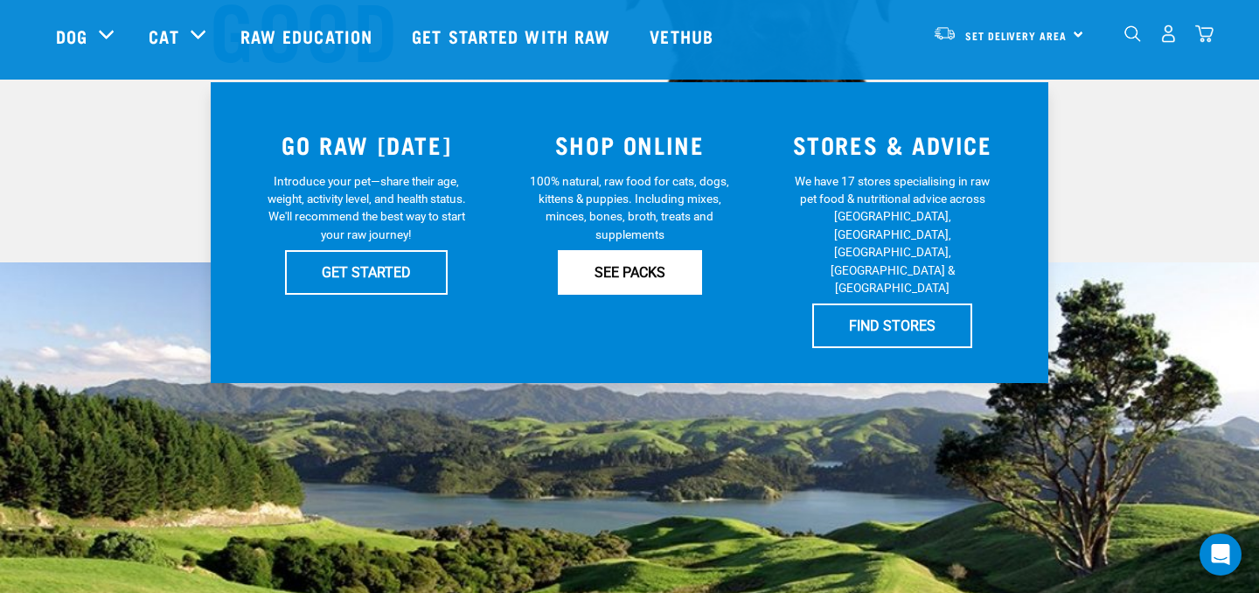
scroll to position [338, 0]
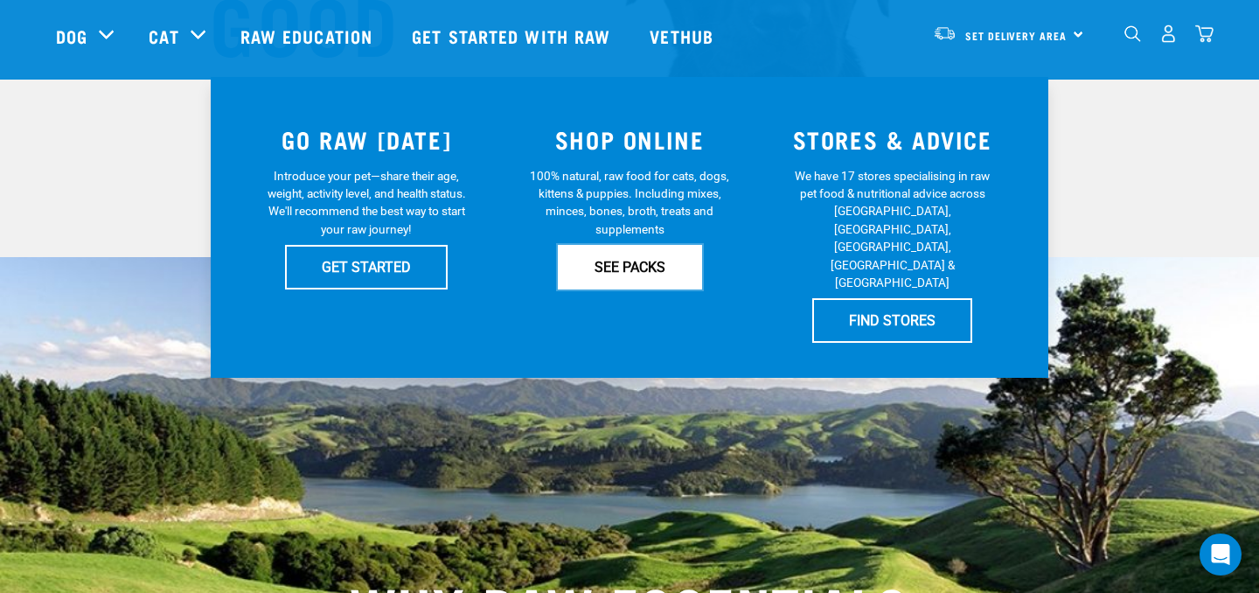
click at [655, 274] on link "SEE PACKS" at bounding box center [630, 267] width 144 height 44
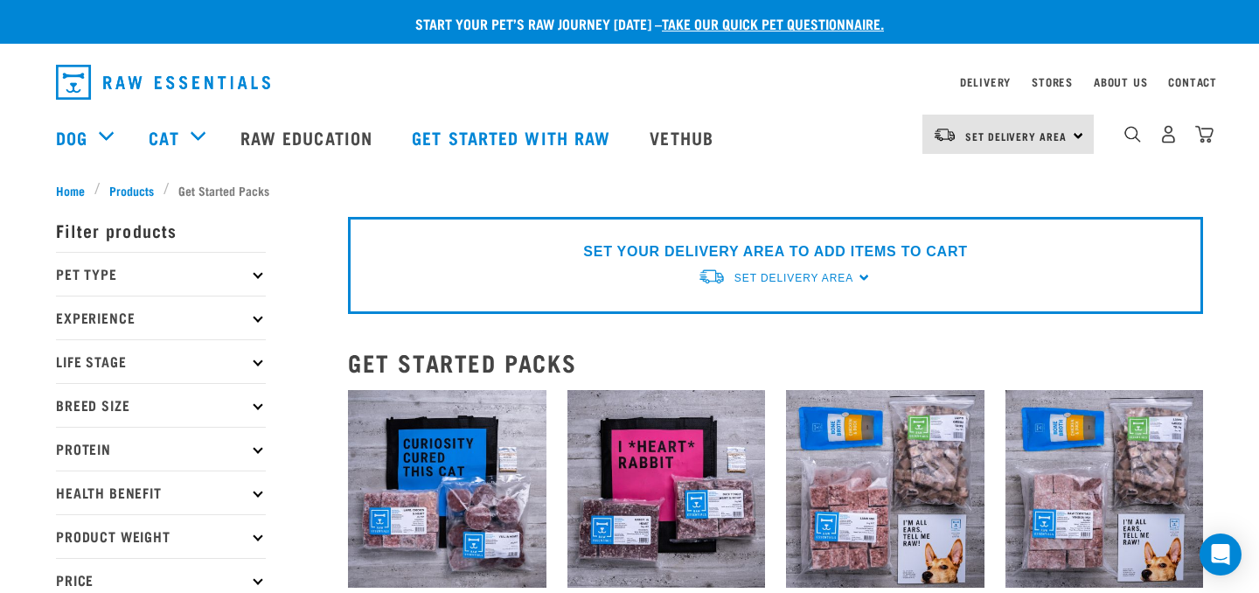
click at [256, 276] on icon at bounding box center [258, 274] width 10 height 10
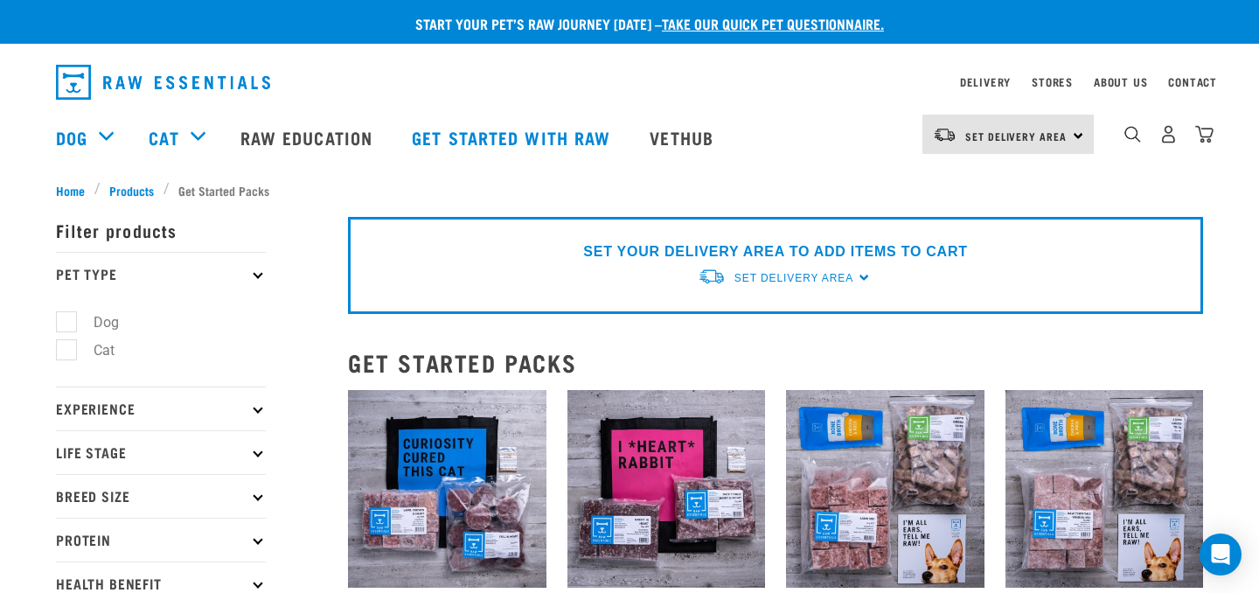
click at [68, 351] on label "Cat" at bounding box center [94, 350] width 56 height 22
click at [67, 351] on input "Cat" at bounding box center [61, 347] width 11 height 11
checkbox input "true"
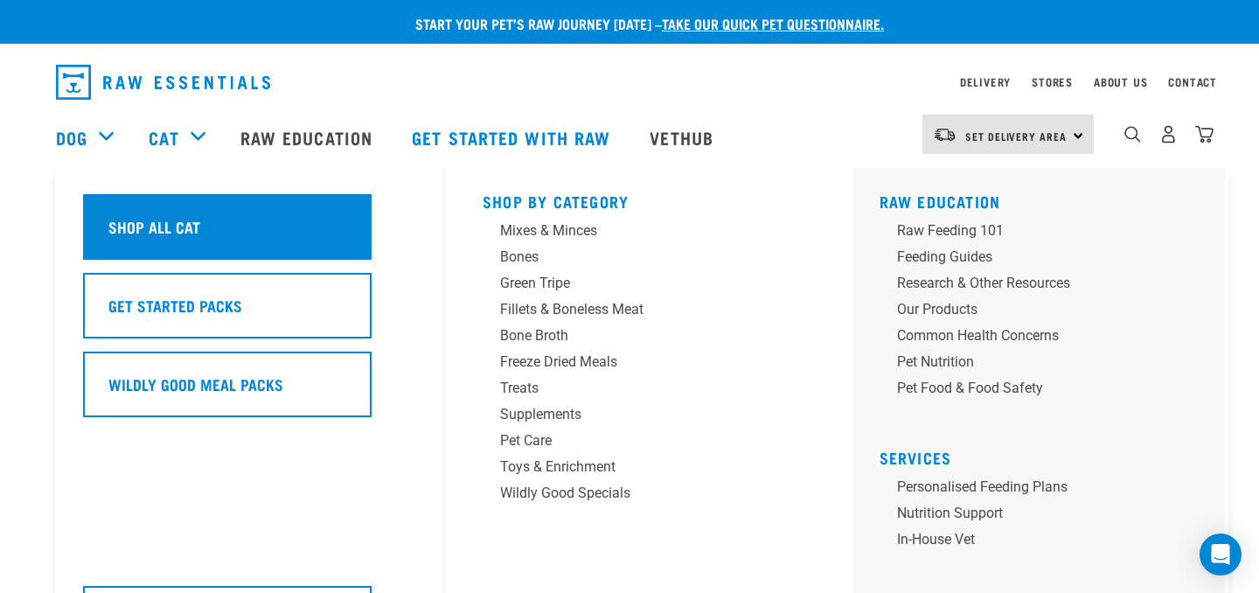
click at [179, 222] on h5 "Shop All Cat" at bounding box center [154, 226] width 92 height 23
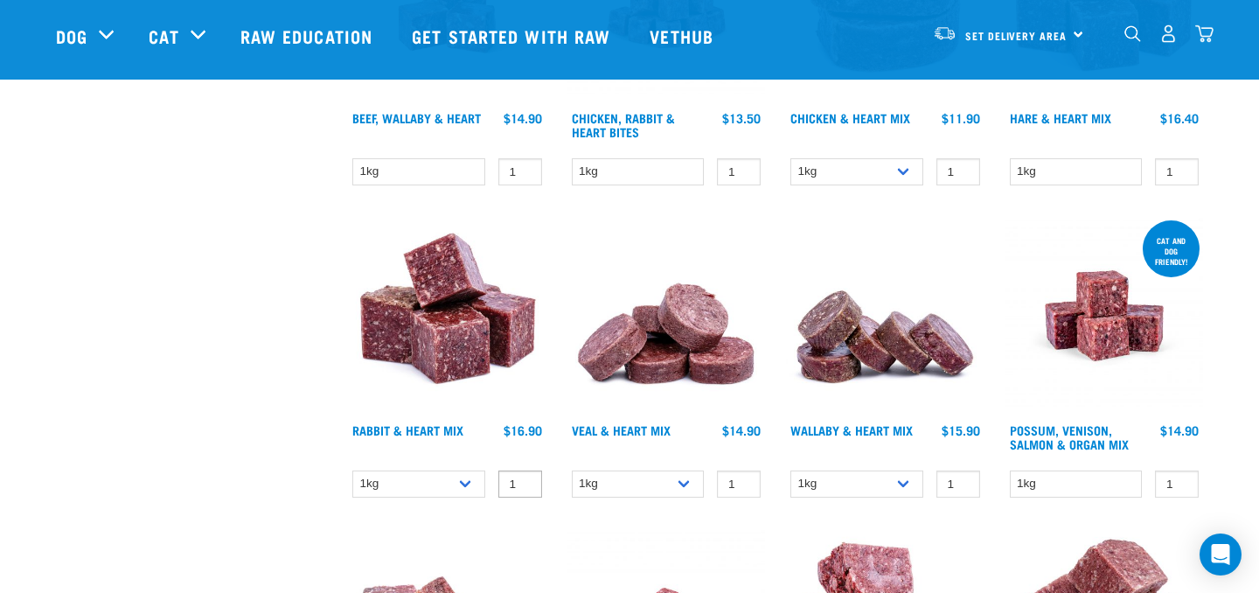
scroll to position [1091, 0]
click at [522, 478] on input "2" at bounding box center [521, 483] width 44 height 27
type input "3"
click at [522, 478] on input "3" at bounding box center [521, 483] width 44 height 27
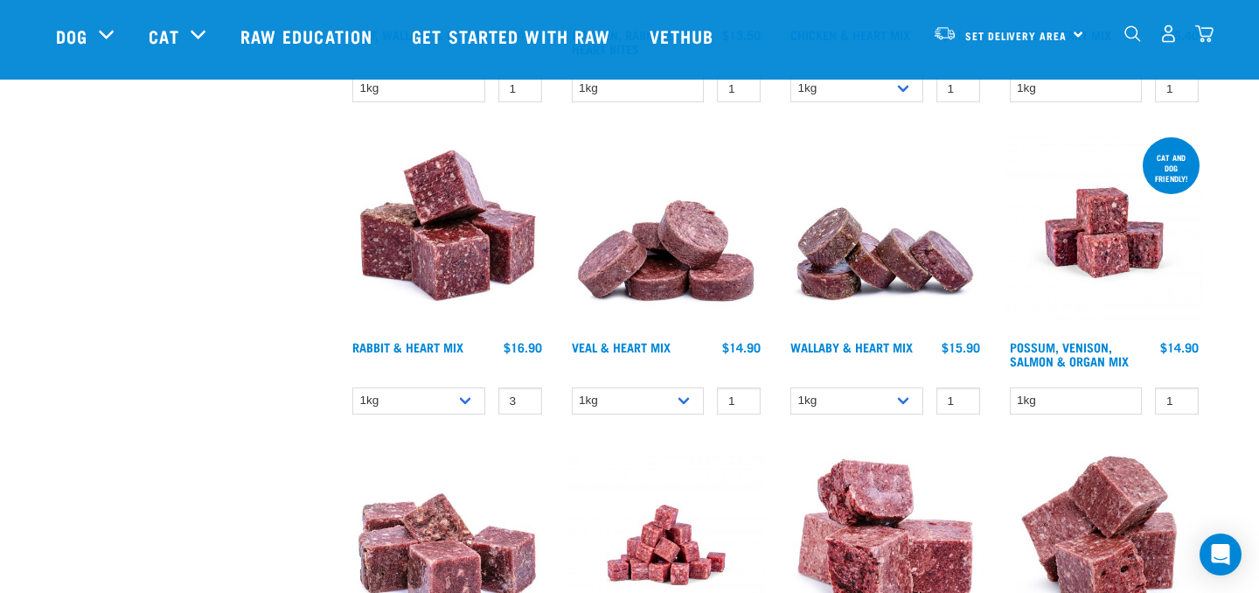
scroll to position [1172, 0]
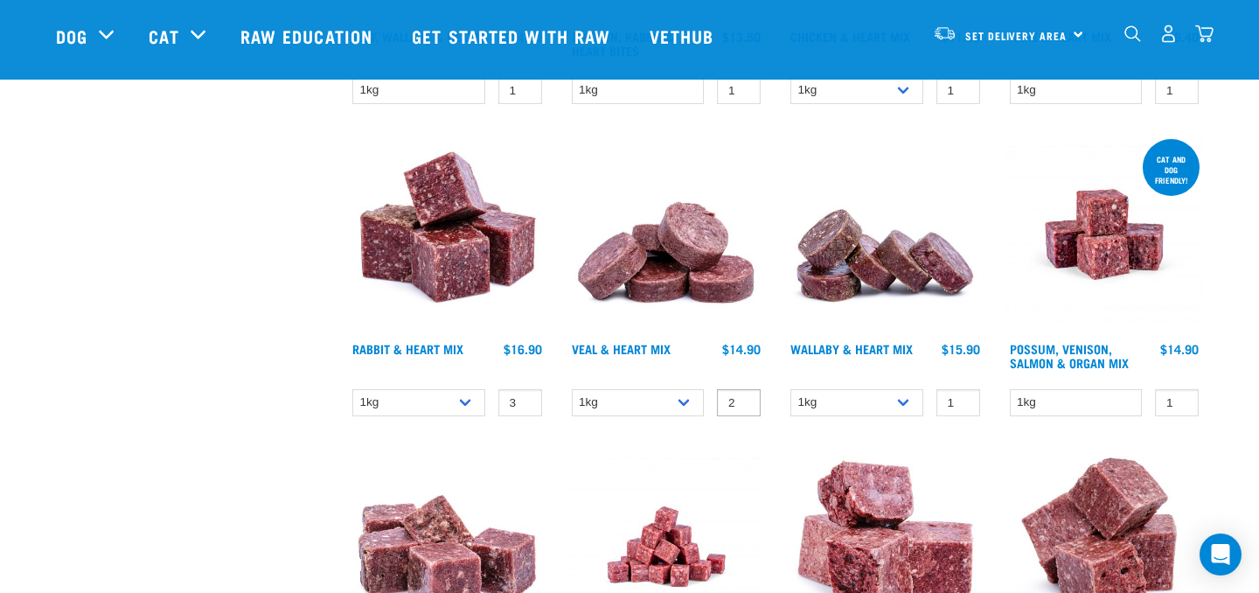
click at [743, 398] on input "2" at bounding box center [739, 402] width 44 height 27
type input "3"
click at [743, 398] on input "3" at bounding box center [739, 402] width 44 height 27
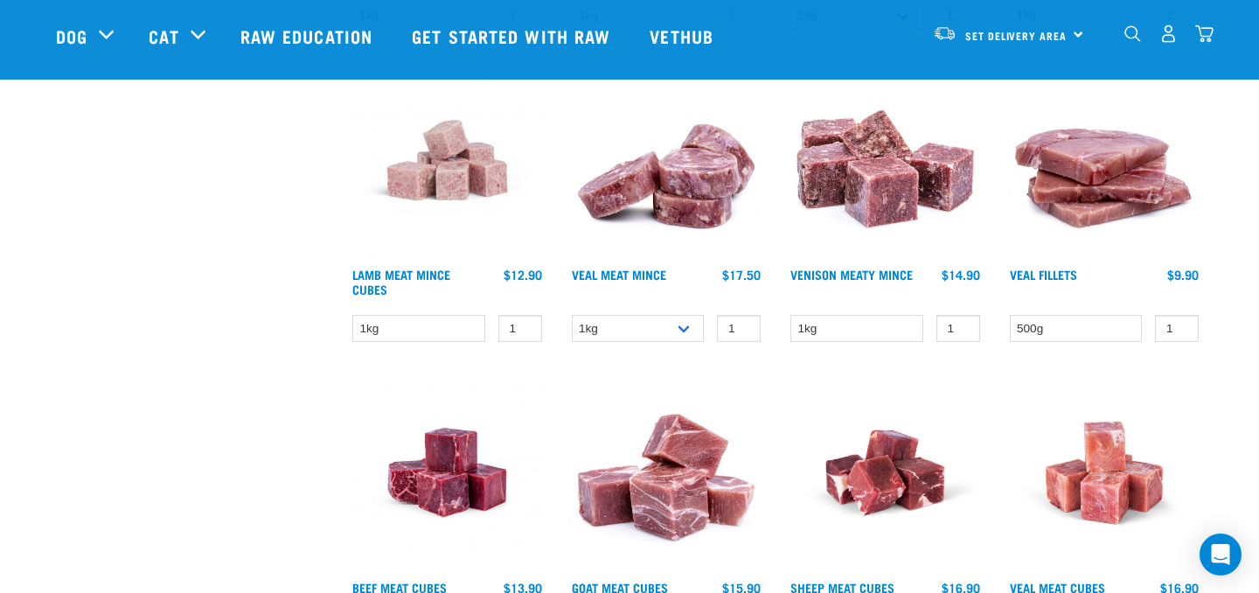
scroll to position [2177, 0]
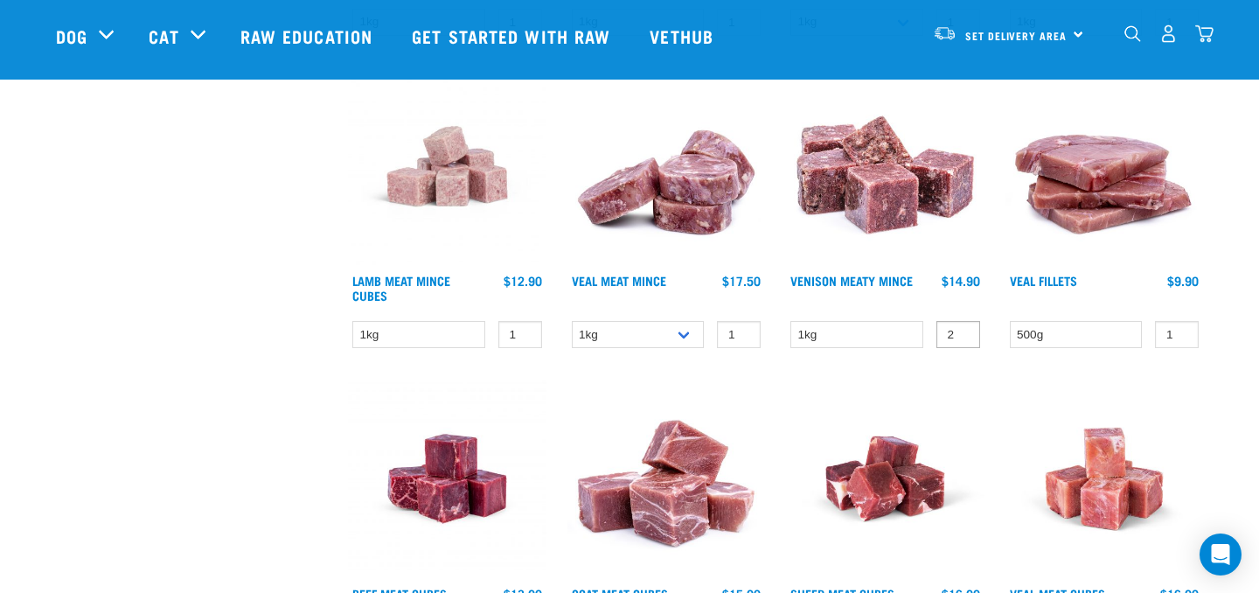
click at [961, 330] on input "2" at bounding box center [959, 334] width 44 height 27
type input "1"
click at [960, 335] on input "1" at bounding box center [959, 334] width 44 height 27
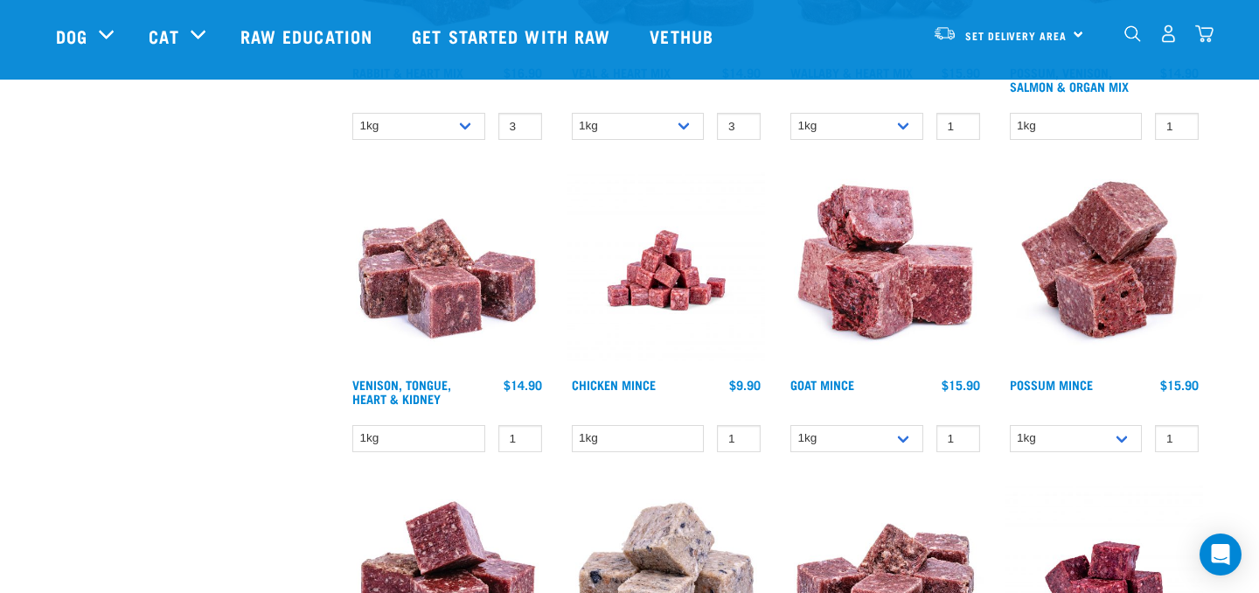
scroll to position [1414, 0]
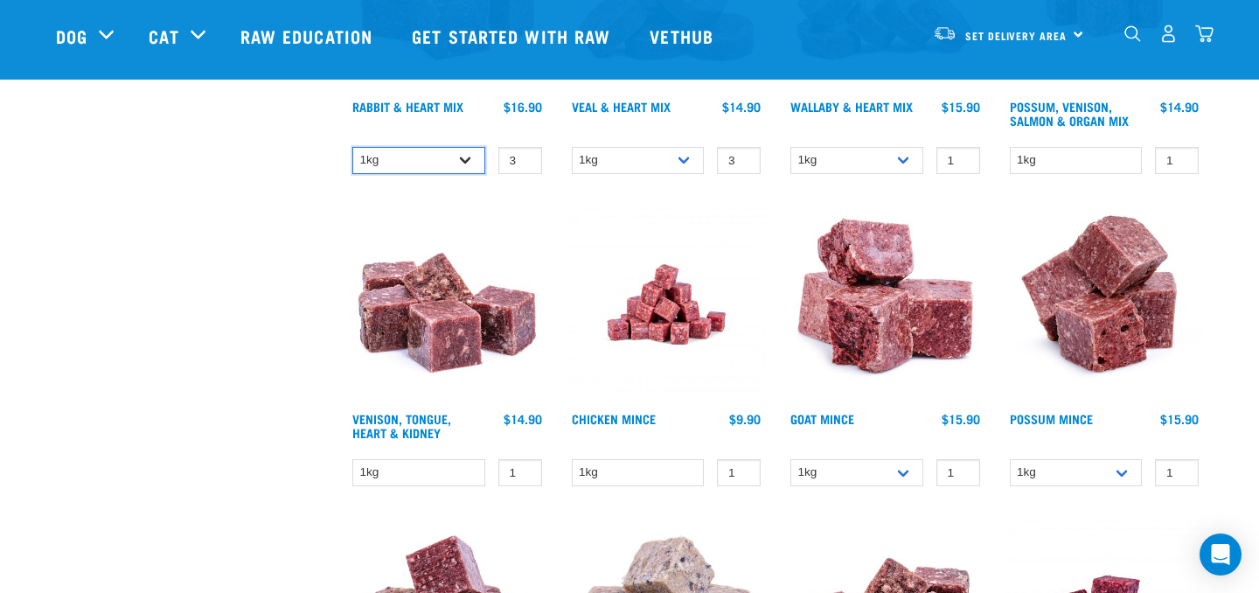
select select "465"
click option "3kg" at bounding box center [0, 0] width 0 height 0
click at [523, 161] on input "2" at bounding box center [521, 160] width 44 height 27
type input "1"
click at [523, 161] on input "1" at bounding box center [521, 160] width 44 height 27
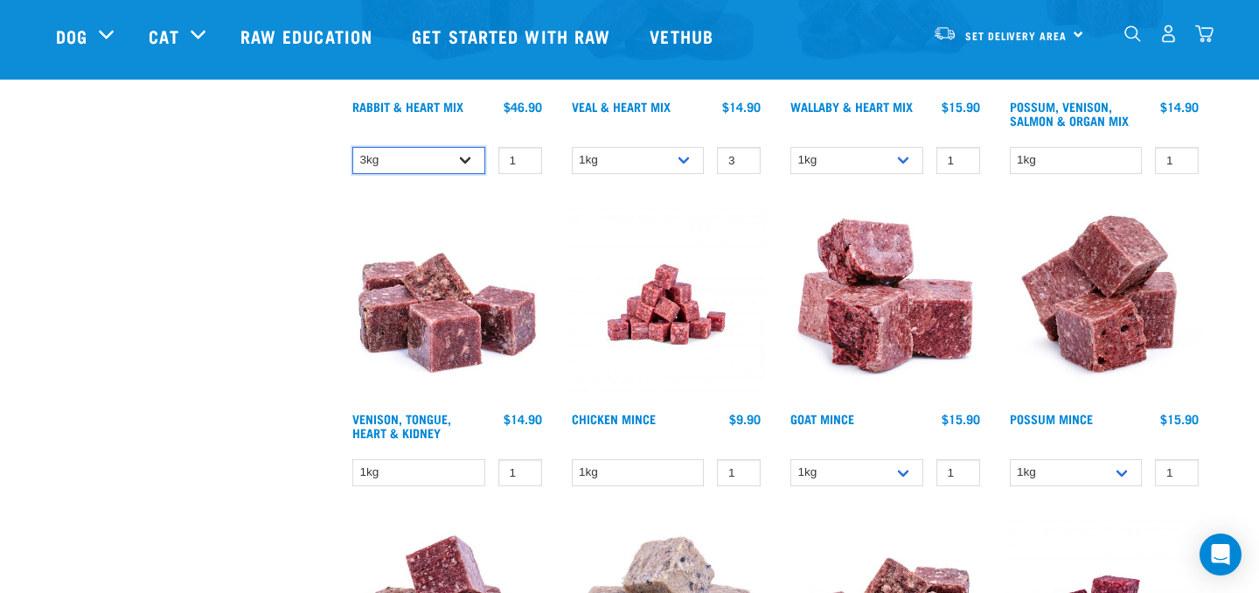
click option "3kg" at bounding box center [0, 0] width 0 height 0
select select "743"
click option "3kg" at bounding box center [0, 0] width 0 height 0
click at [744, 164] on input "2" at bounding box center [739, 160] width 44 height 27
type input "1"
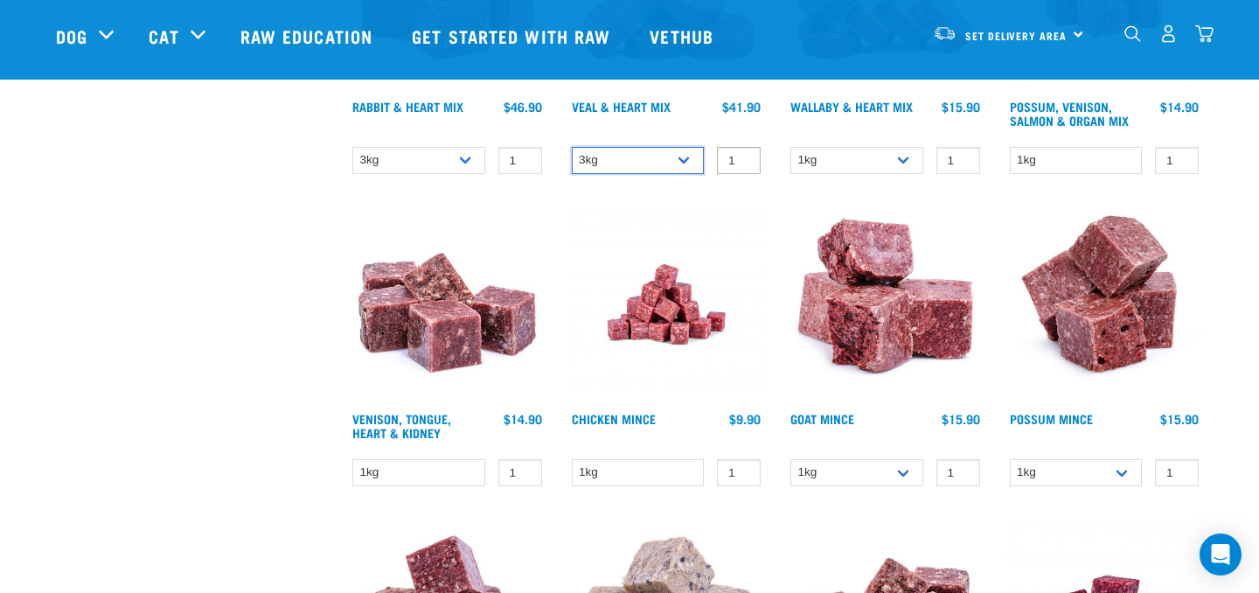
click at [744, 164] on input "1" at bounding box center [739, 160] width 44 height 27
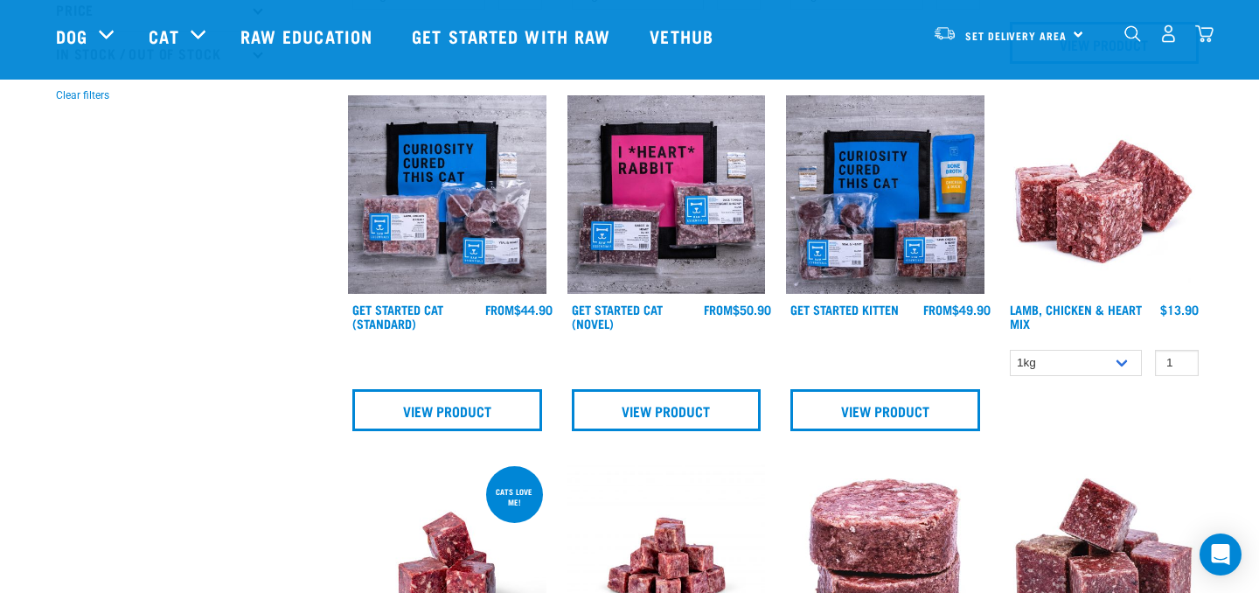
scroll to position [527, 0]
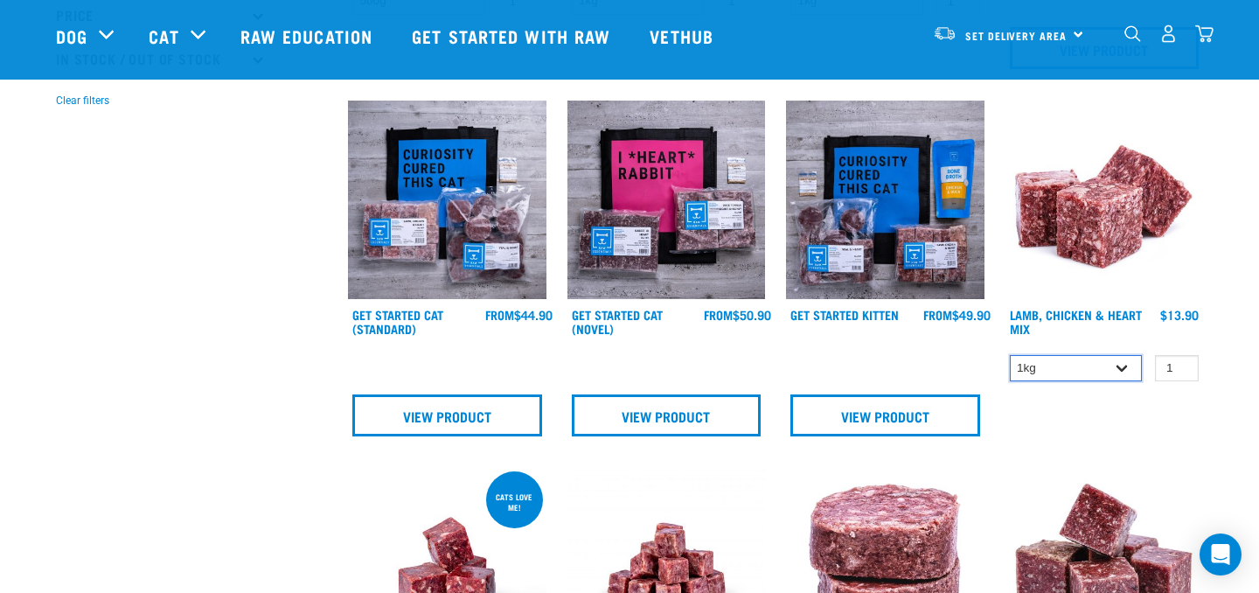
select select "250"
click option "3kg" at bounding box center [0, 0] width 0 height 0
click at [1203, 39] on img "dropdown navigation" at bounding box center [1205, 33] width 18 height 18
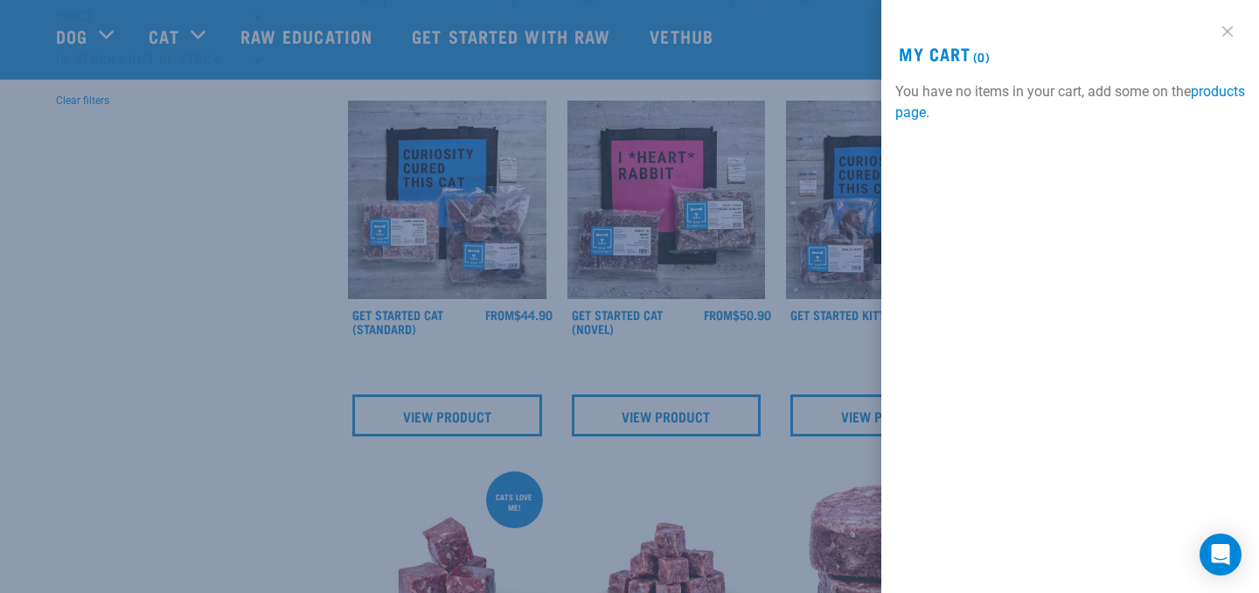
click at [1226, 31] on link at bounding box center [1228, 31] width 28 height 28
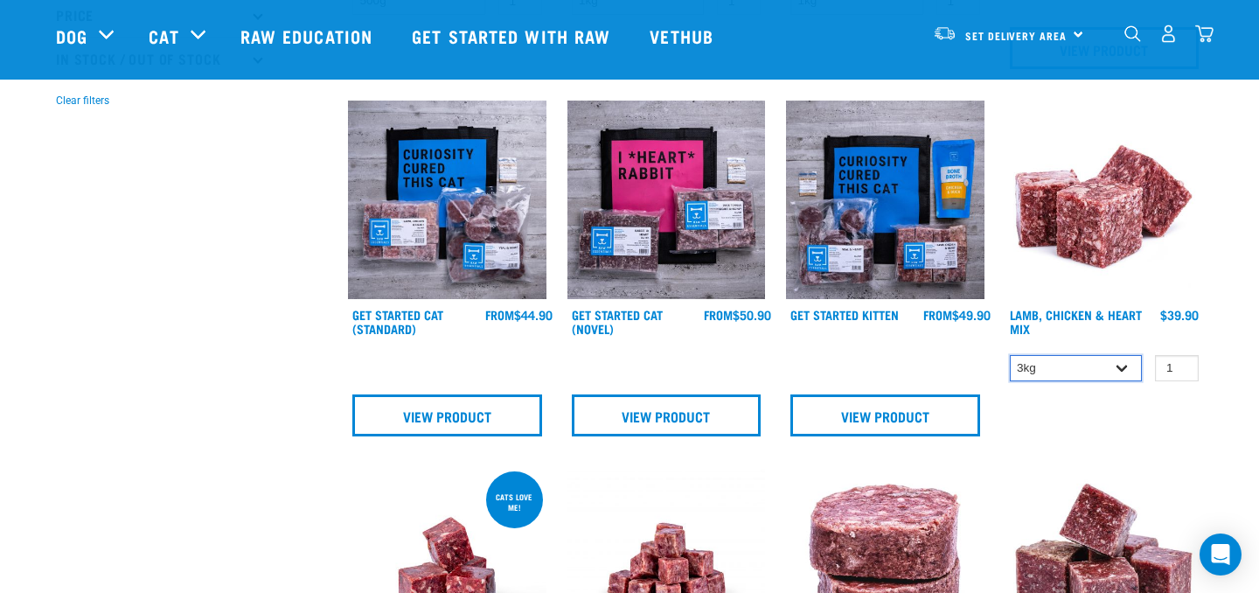
click option "3kg" at bounding box center [0, 0] width 0 height 0
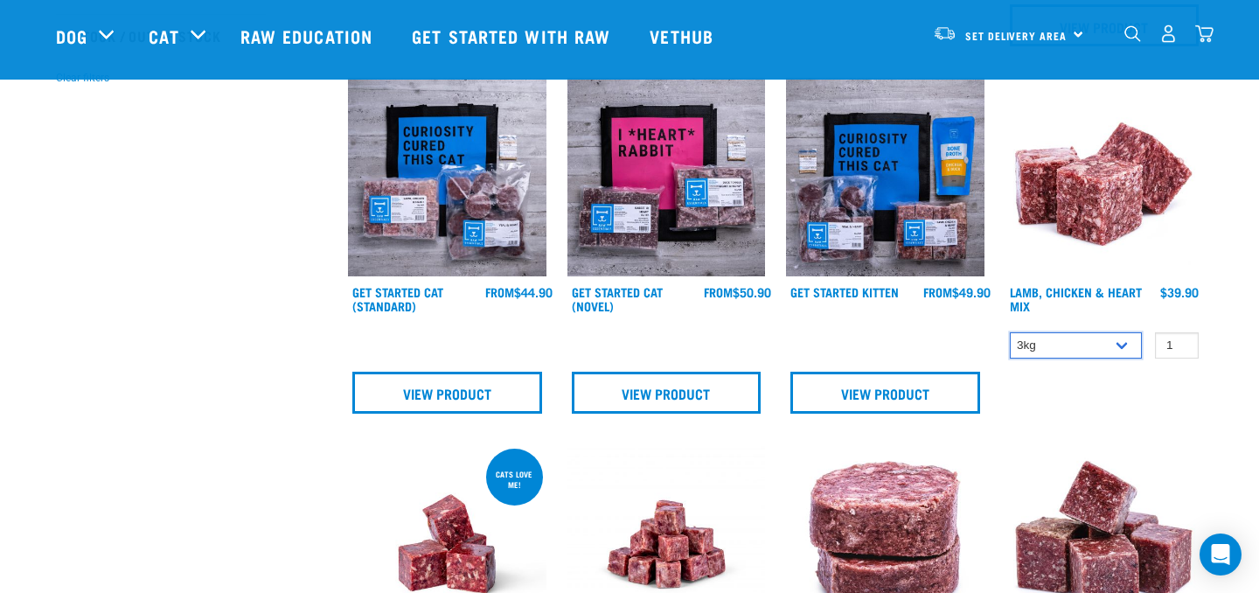
scroll to position [548, 0]
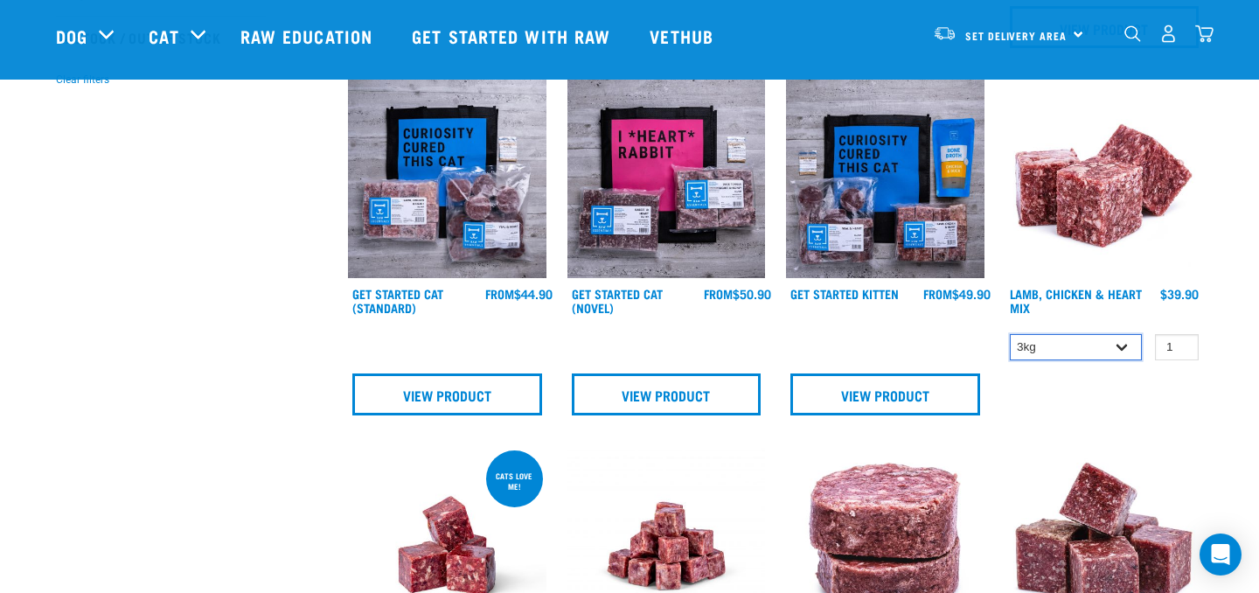
click option "3kg" at bounding box center [0, 0] width 0 height 0
click at [1097, 231] on img at bounding box center [1105, 179] width 199 height 199
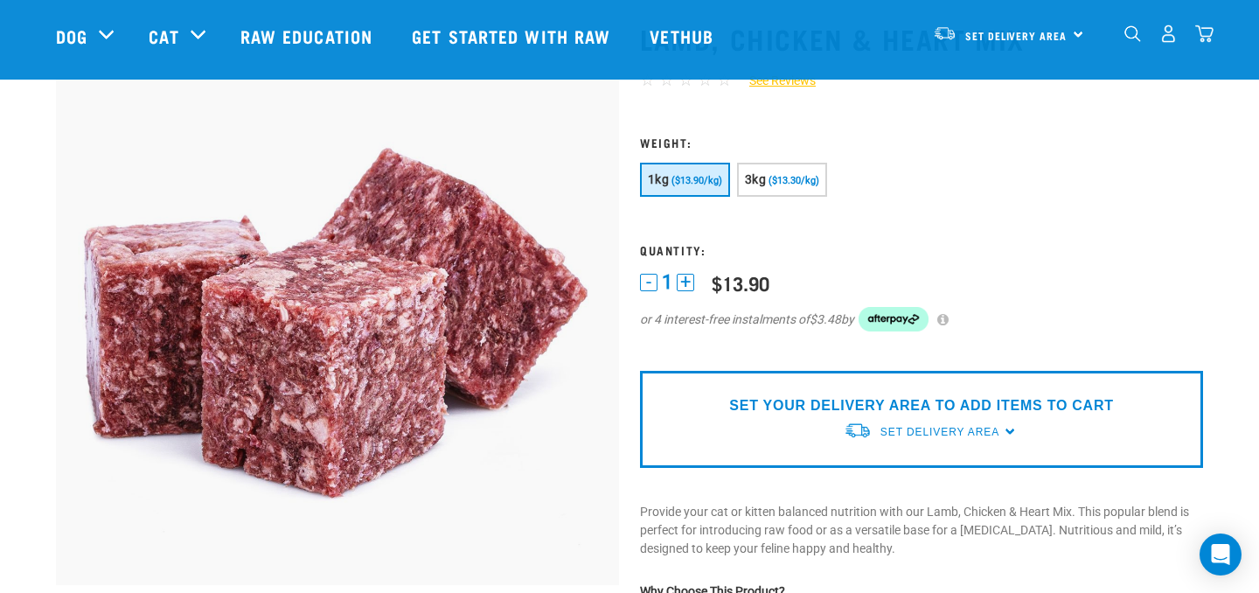
scroll to position [108, 0]
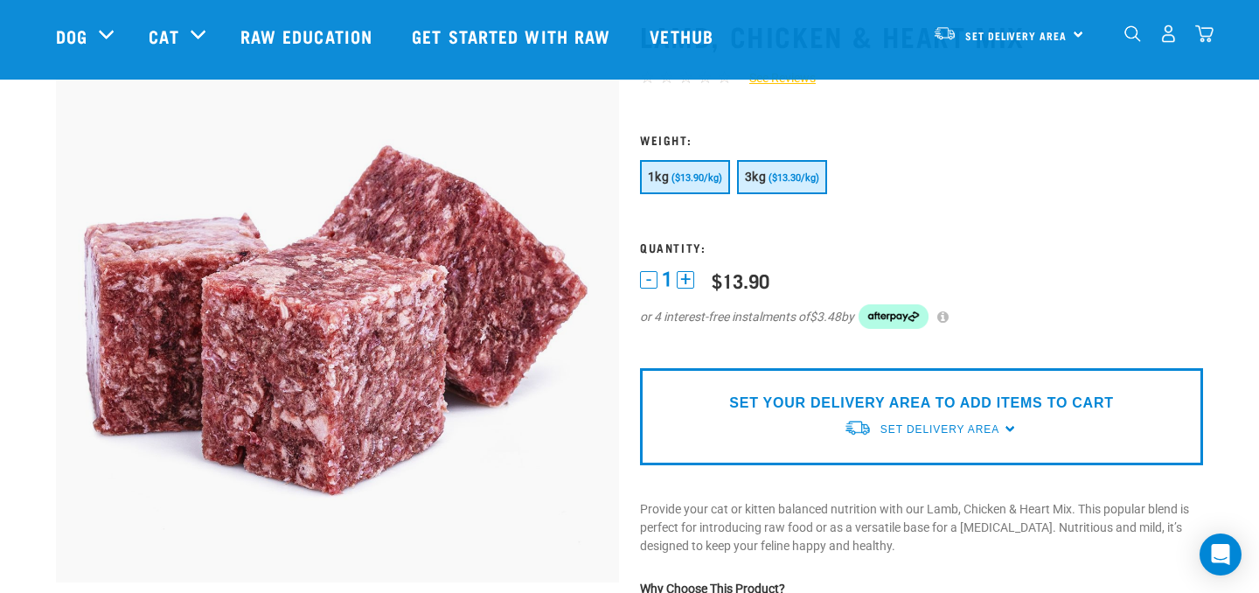
click at [805, 177] on span "($13.30/kg)" at bounding box center [794, 177] width 51 height 11
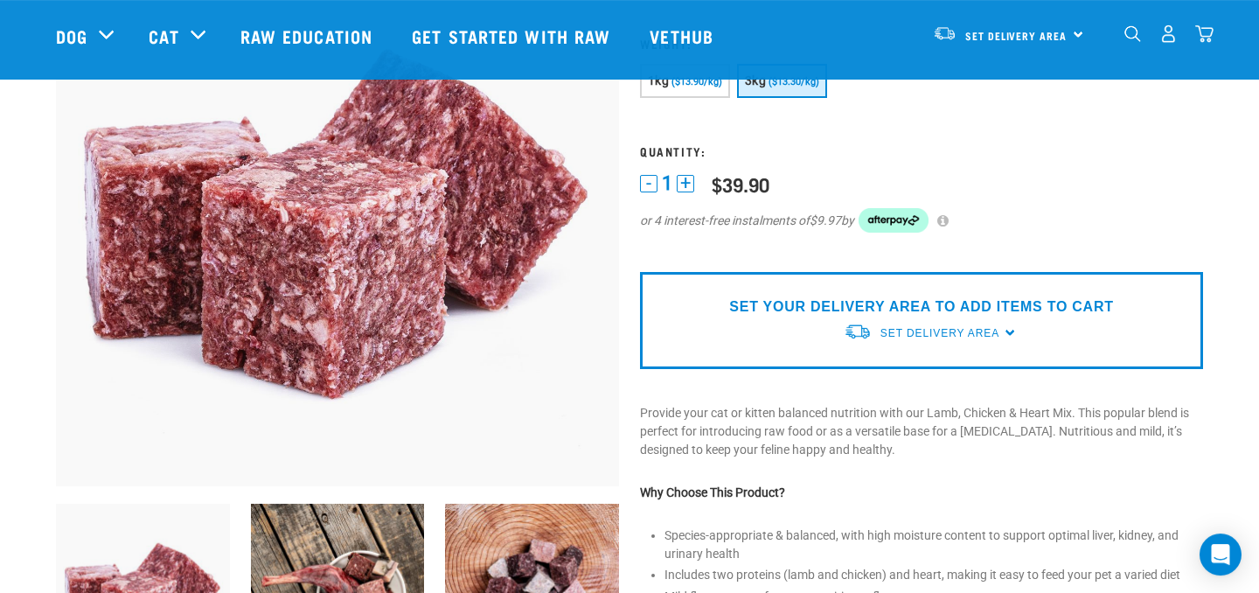
scroll to position [206, 0]
click at [942, 333] on span "Set Delivery Area" at bounding box center [940, 332] width 119 height 12
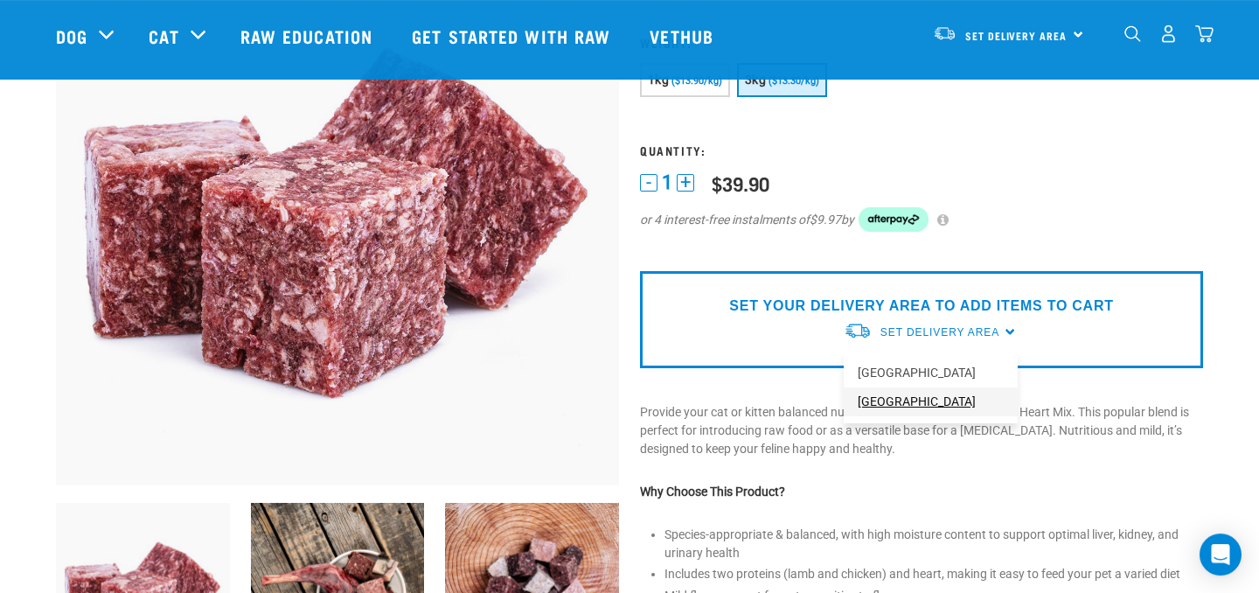
click at [903, 400] on link "[GEOGRAPHIC_DATA]" at bounding box center [931, 401] width 174 height 29
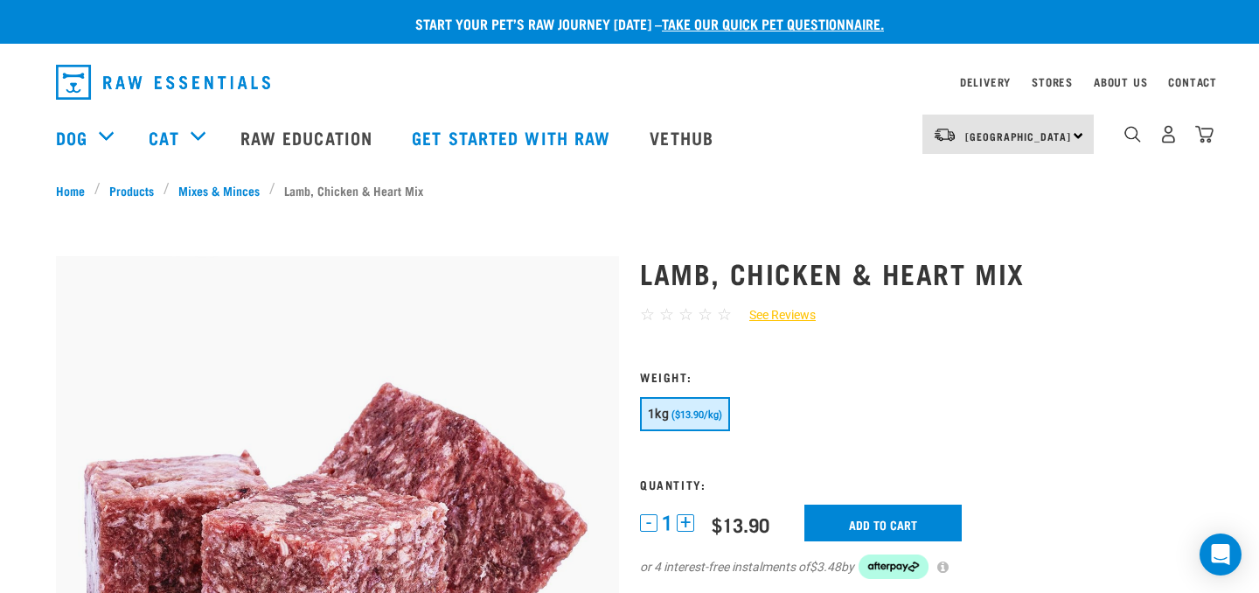
scroll to position [206, 0]
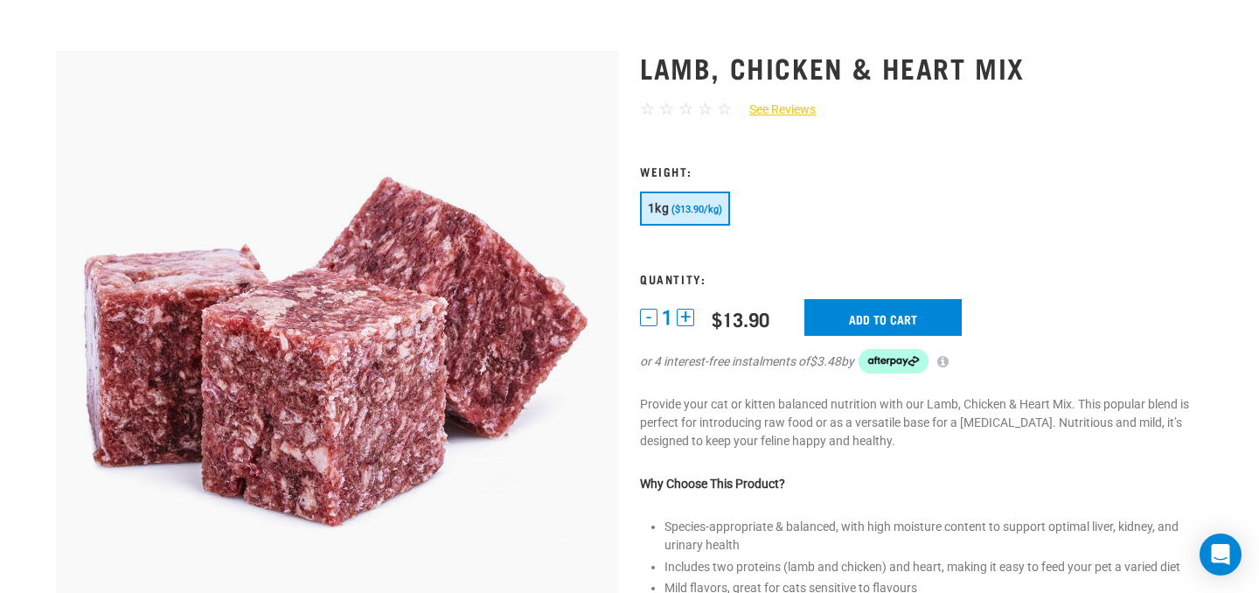
click at [687, 319] on button "+" at bounding box center [685, 317] width 17 height 17
click at [885, 315] on input "Add to cart" at bounding box center [883, 317] width 157 height 37
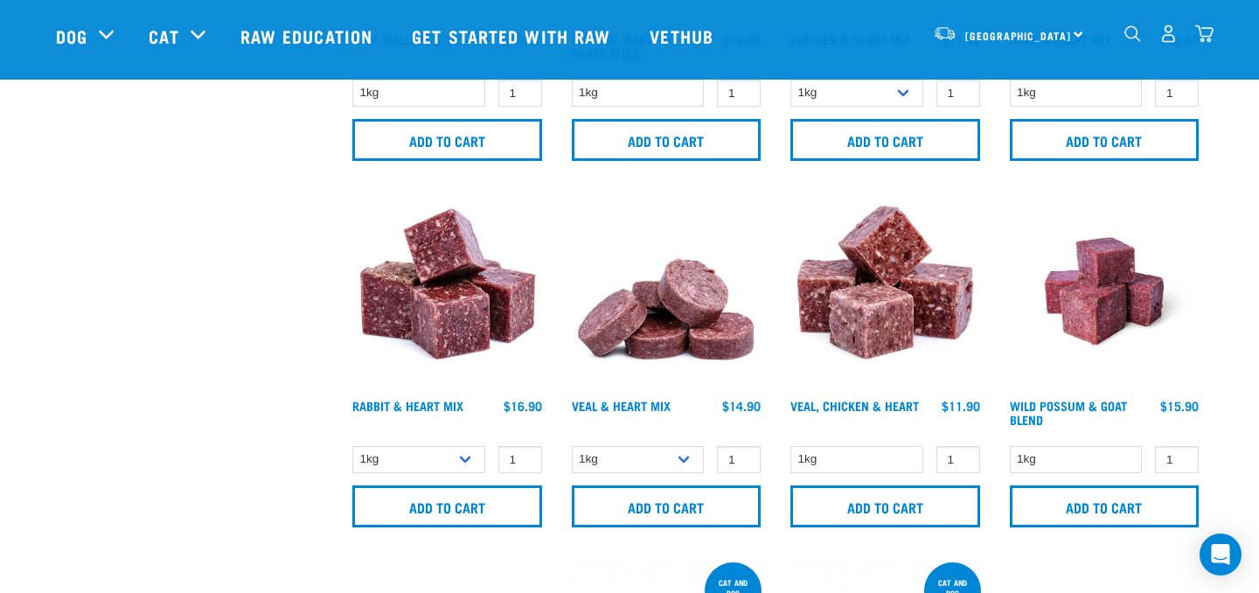
scroll to position [1041, 0]
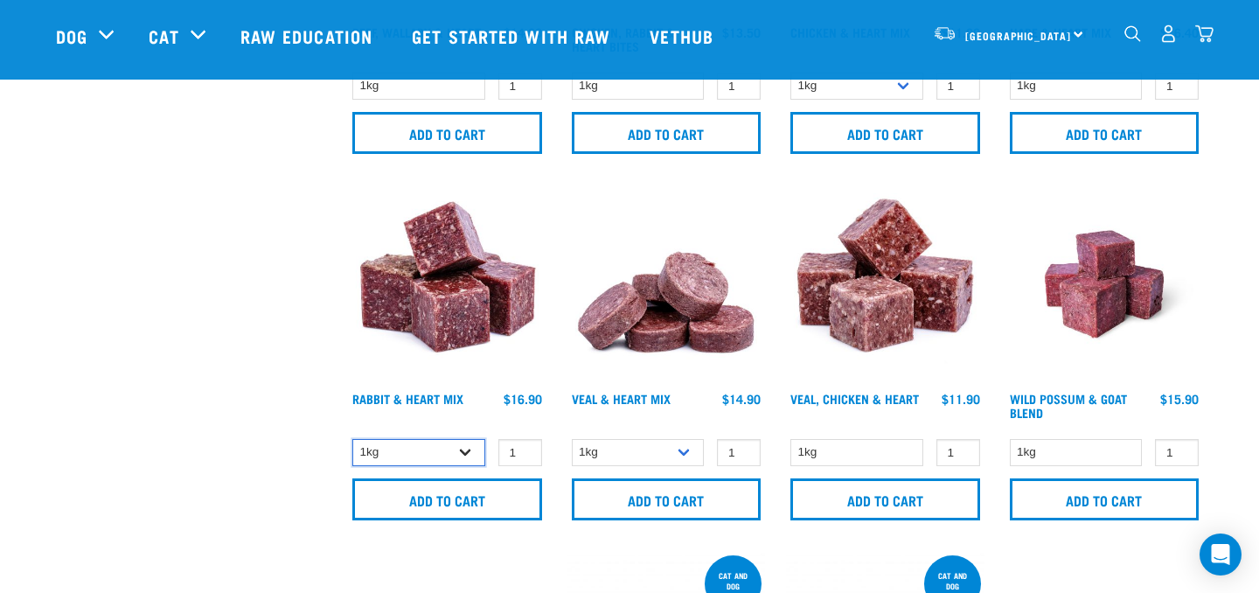
select select "465"
click option "3kg" at bounding box center [0, 0] width 0 height 0
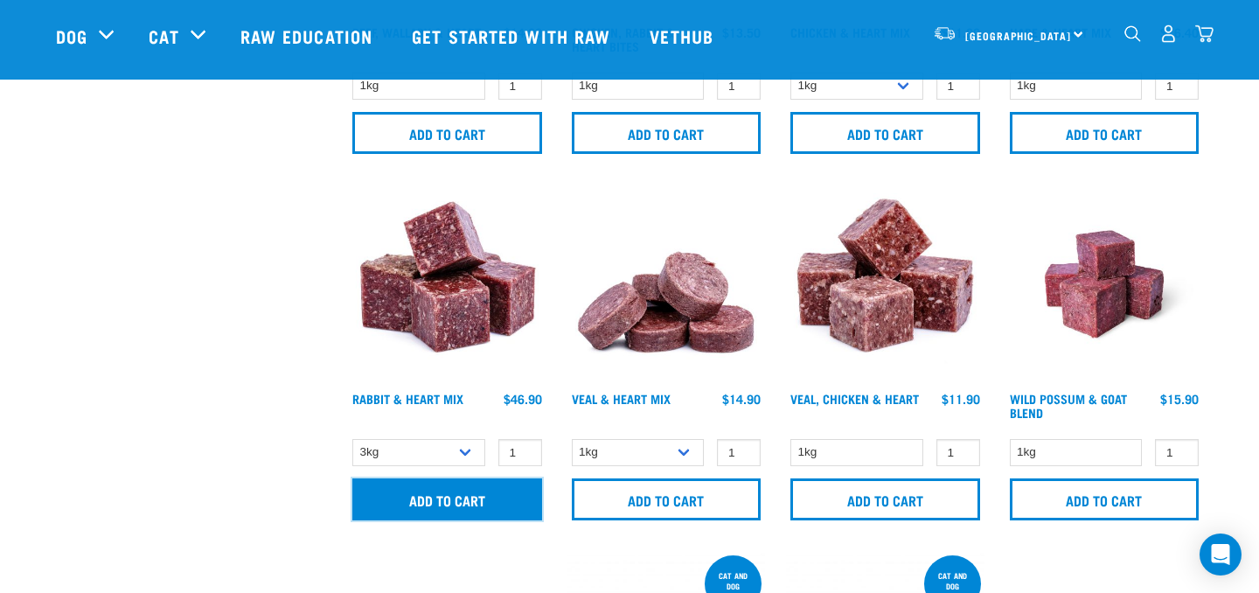
click at [460, 499] on input "Add to cart" at bounding box center [447, 499] width 190 height 42
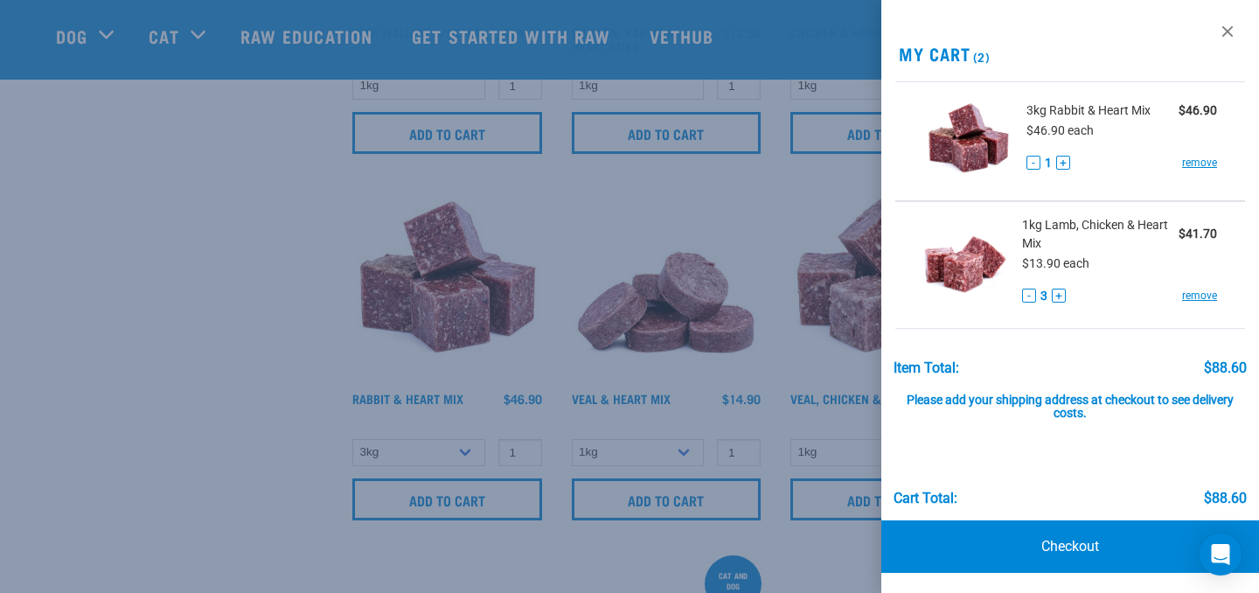
click at [677, 447] on div at bounding box center [629, 296] width 1259 height 593
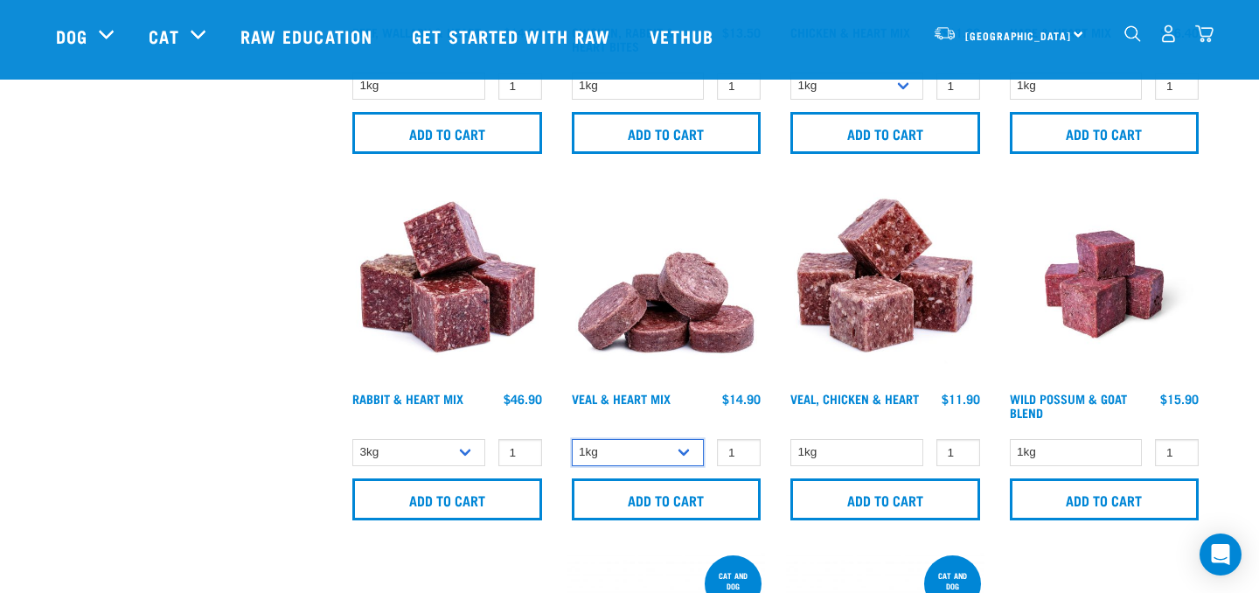
select select "743"
click option "3kg" at bounding box center [0, 0] width 0 height 0
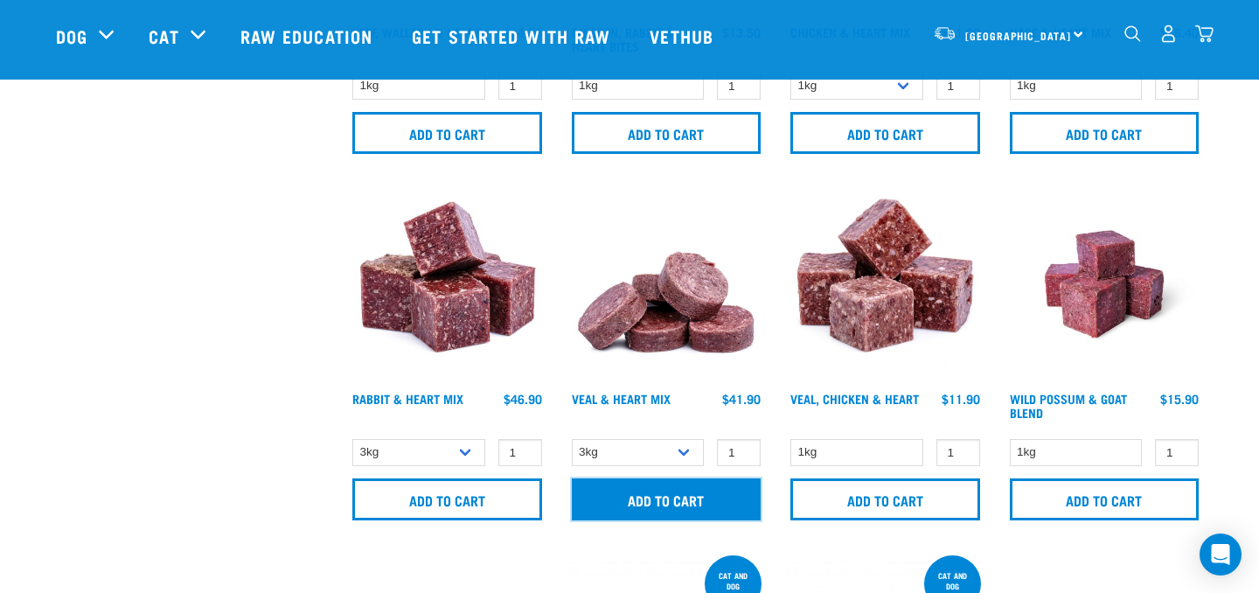
click at [663, 494] on input "Add to cart" at bounding box center [667, 499] width 190 height 42
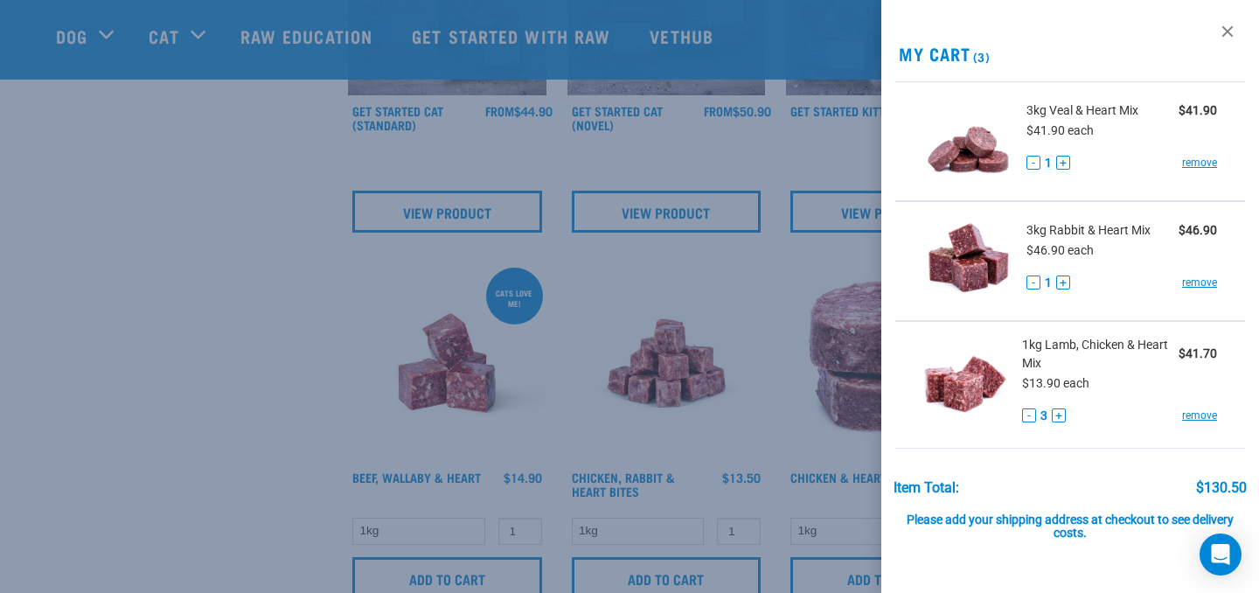
scroll to position [591, 0]
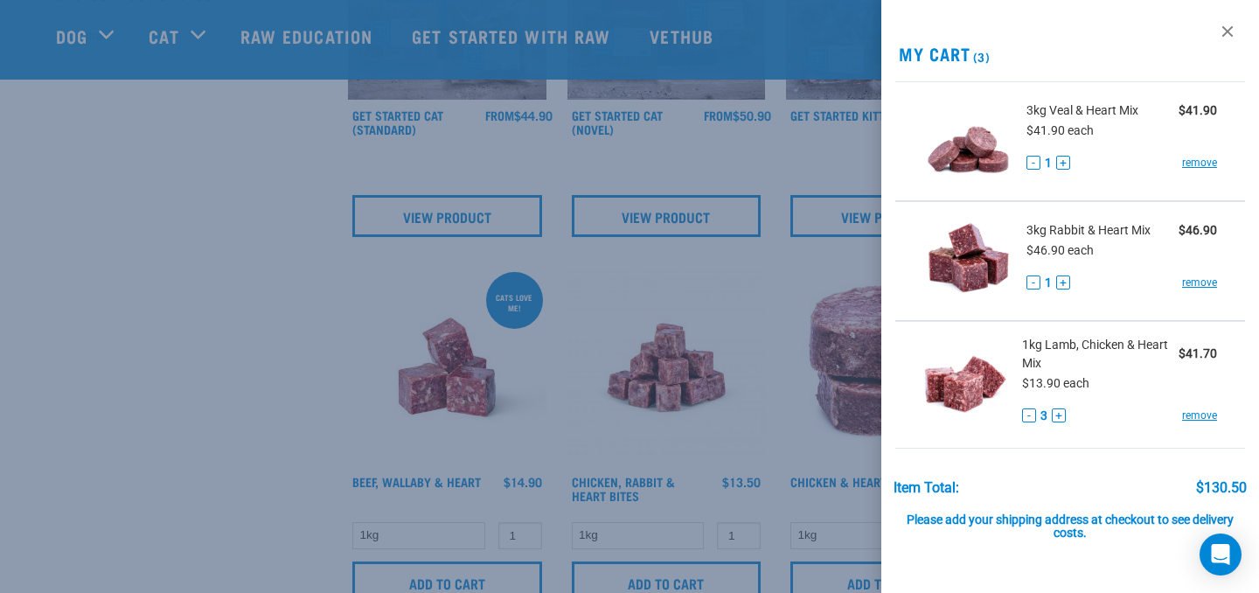
click at [790, 441] on div at bounding box center [629, 296] width 1259 height 593
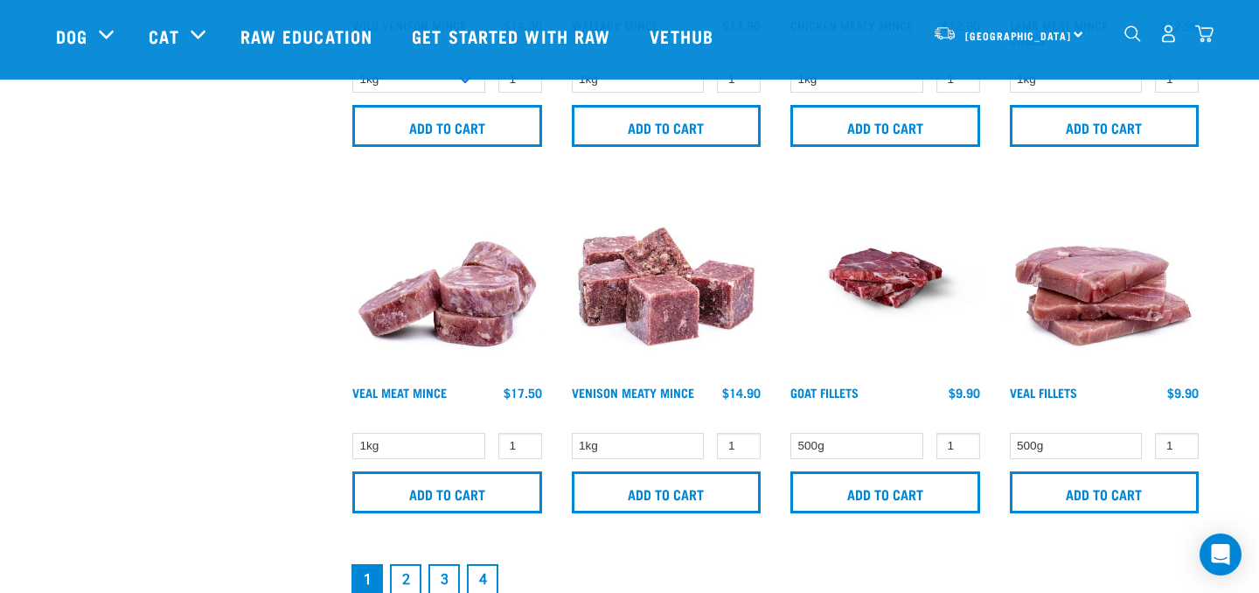
scroll to position [2513, 0]
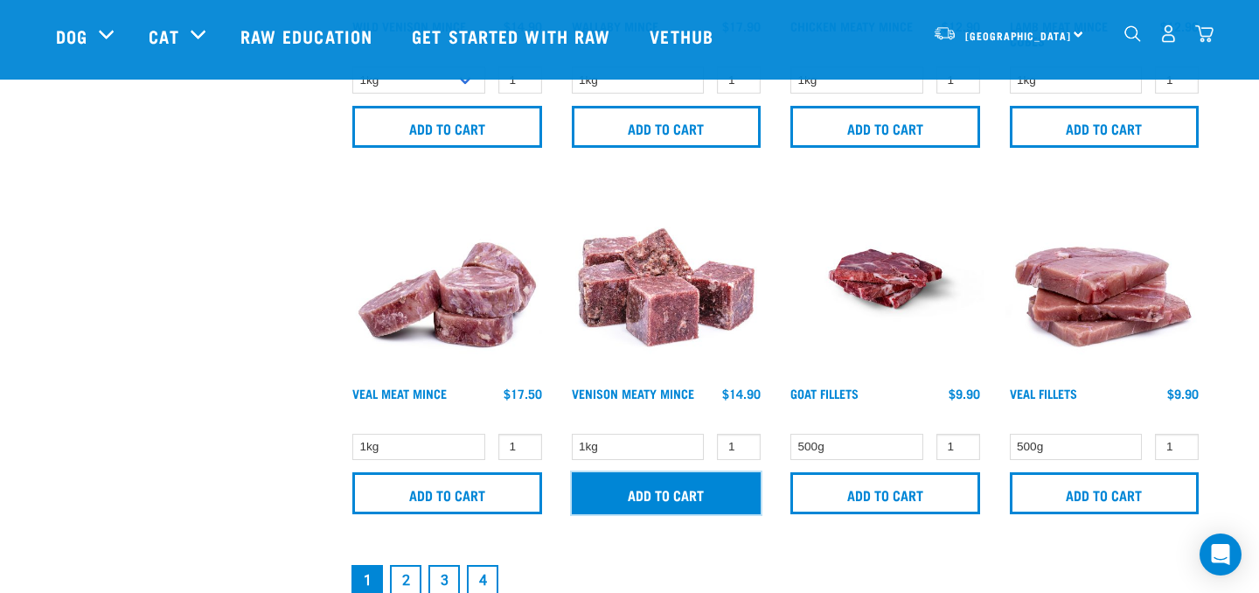
click at [660, 485] on input "Add to cart" at bounding box center [667, 493] width 190 height 42
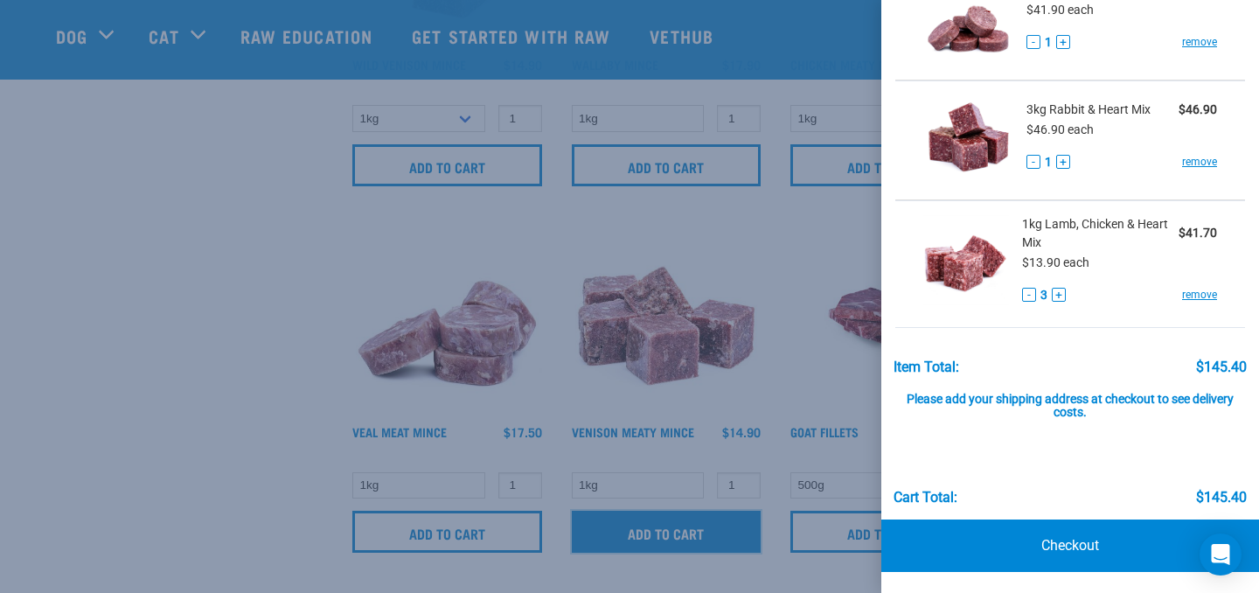
scroll to position [2478, 0]
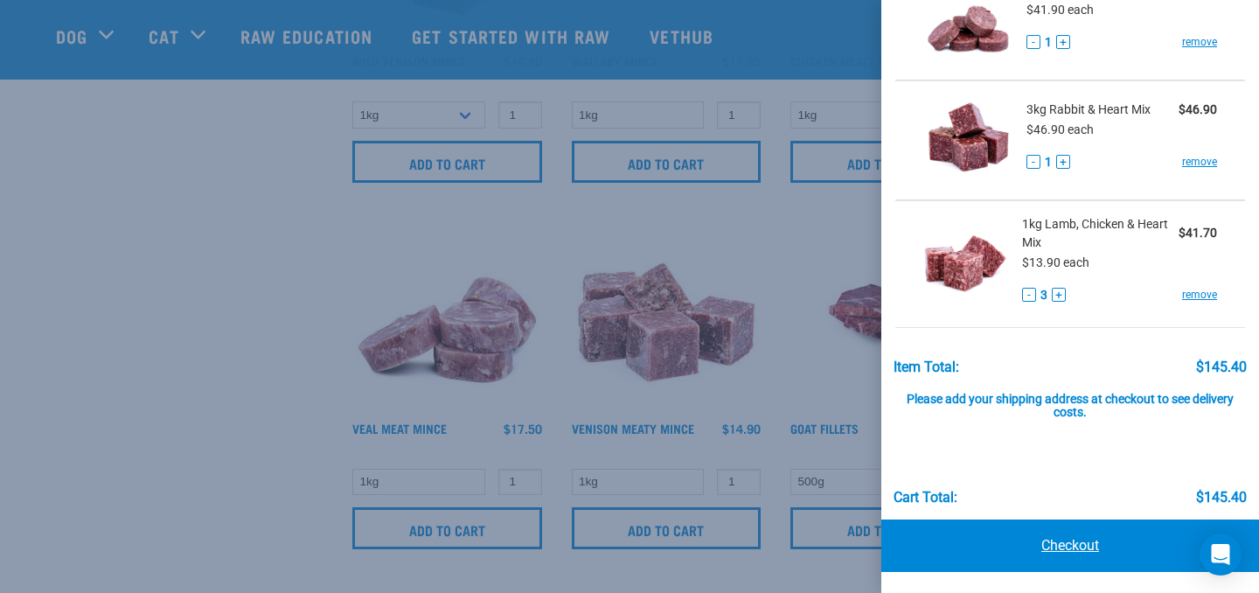
click at [1072, 546] on link "Checkout" at bounding box center [1071, 546] width 378 height 52
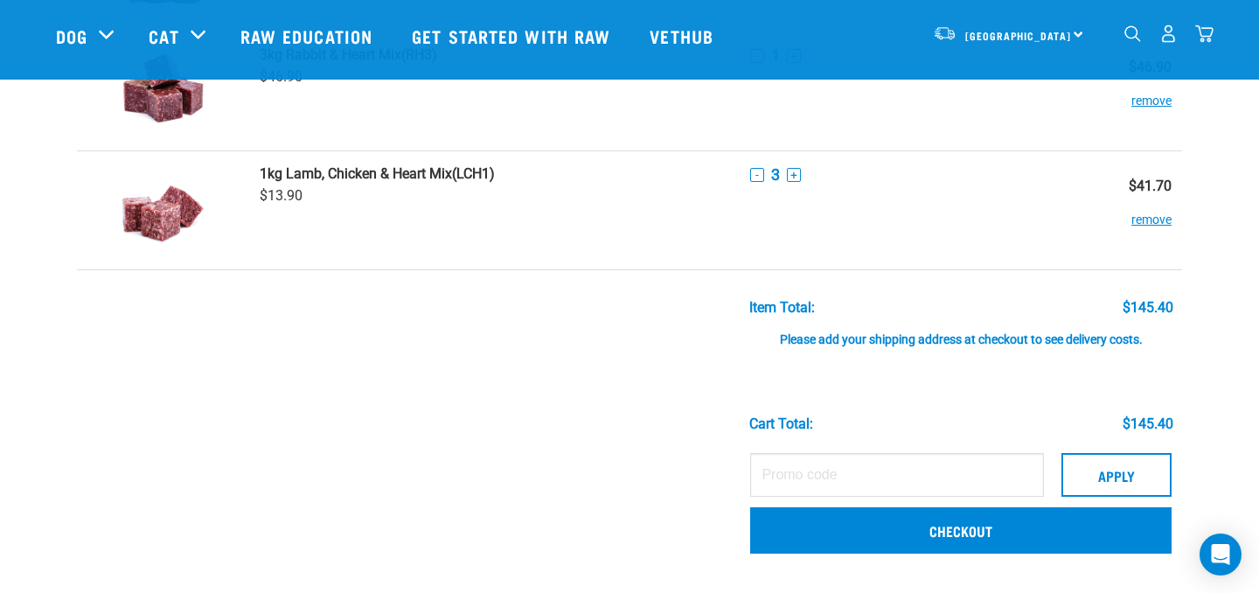
scroll to position [364, 0]
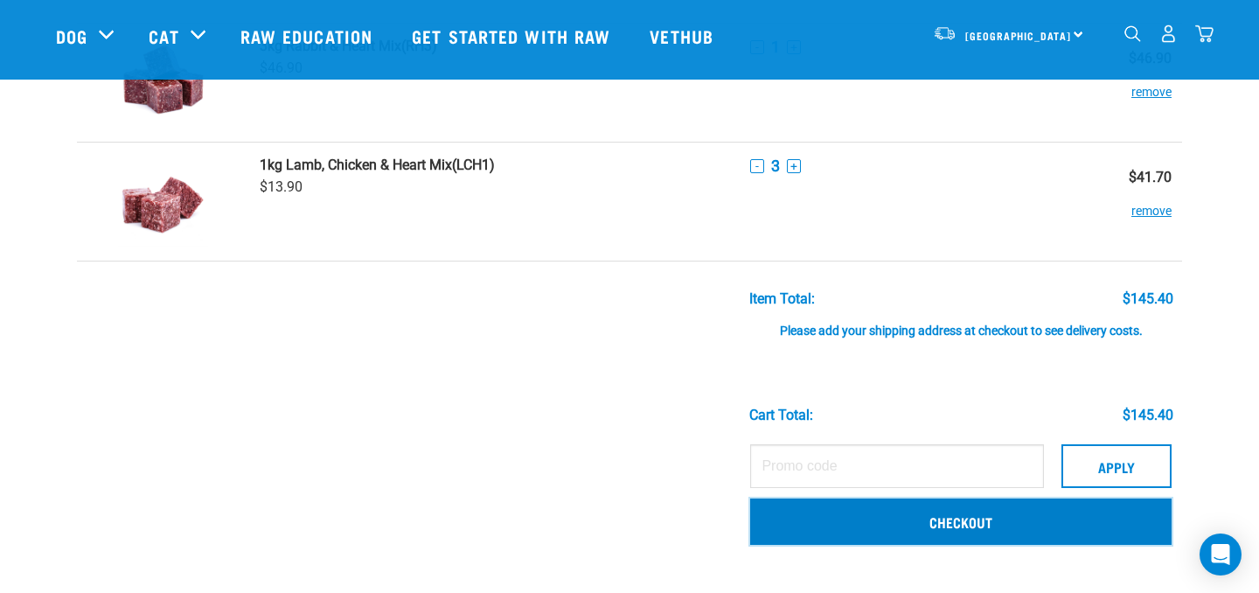
click at [965, 519] on link "Checkout" at bounding box center [961, 521] width 422 height 45
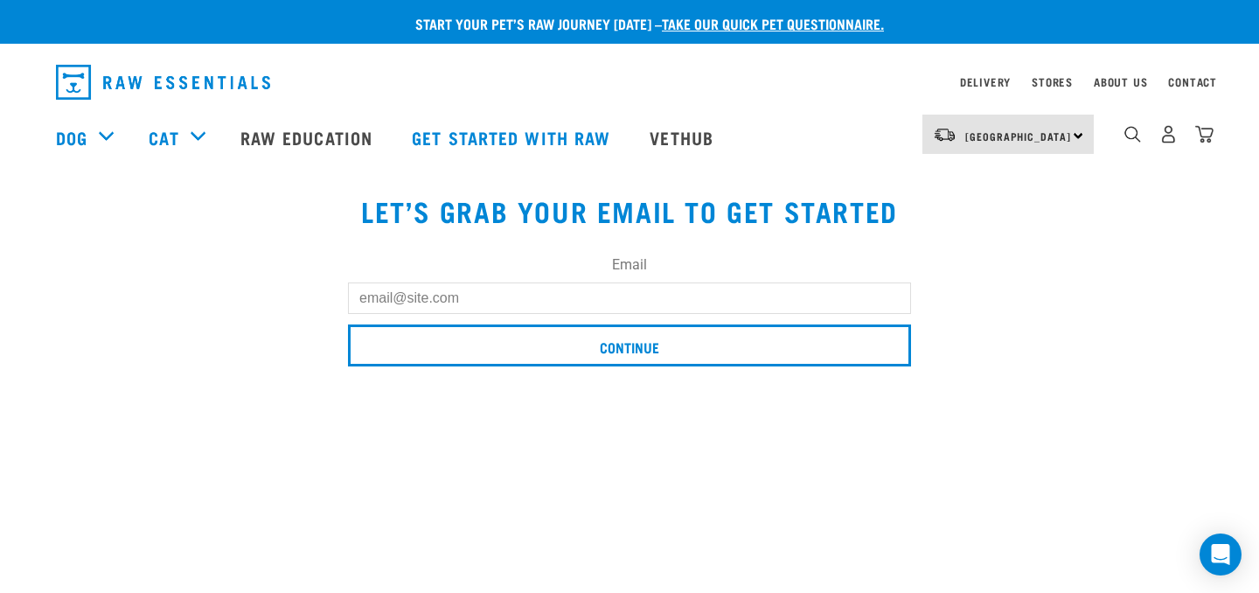
click at [389, 292] on input "Email" at bounding box center [629, 297] width 563 height 31
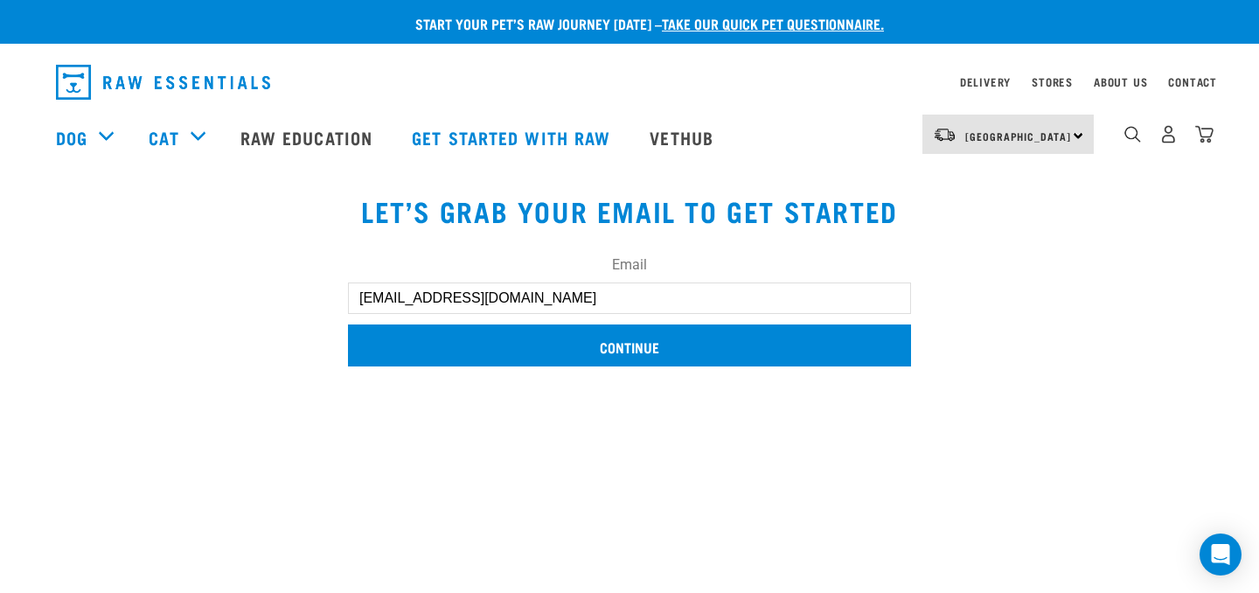
type input "[EMAIL_ADDRESS][DOMAIN_NAME]"
click at [571, 348] on input "Continue" at bounding box center [629, 345] width 563 height 42
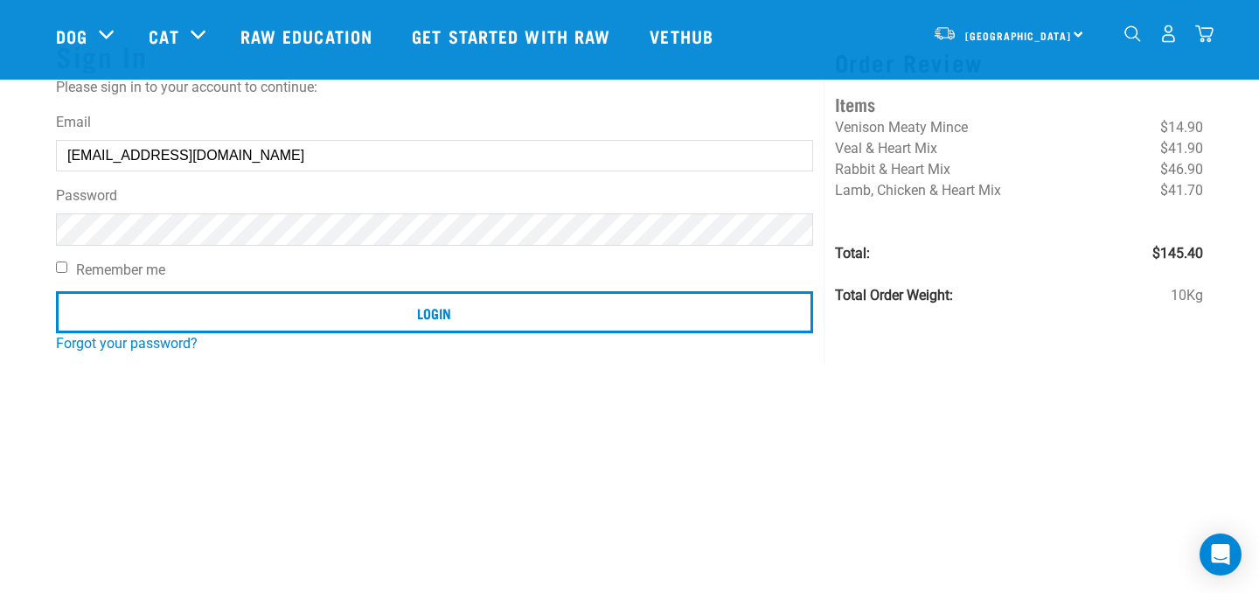
scroll to position [79, 0]
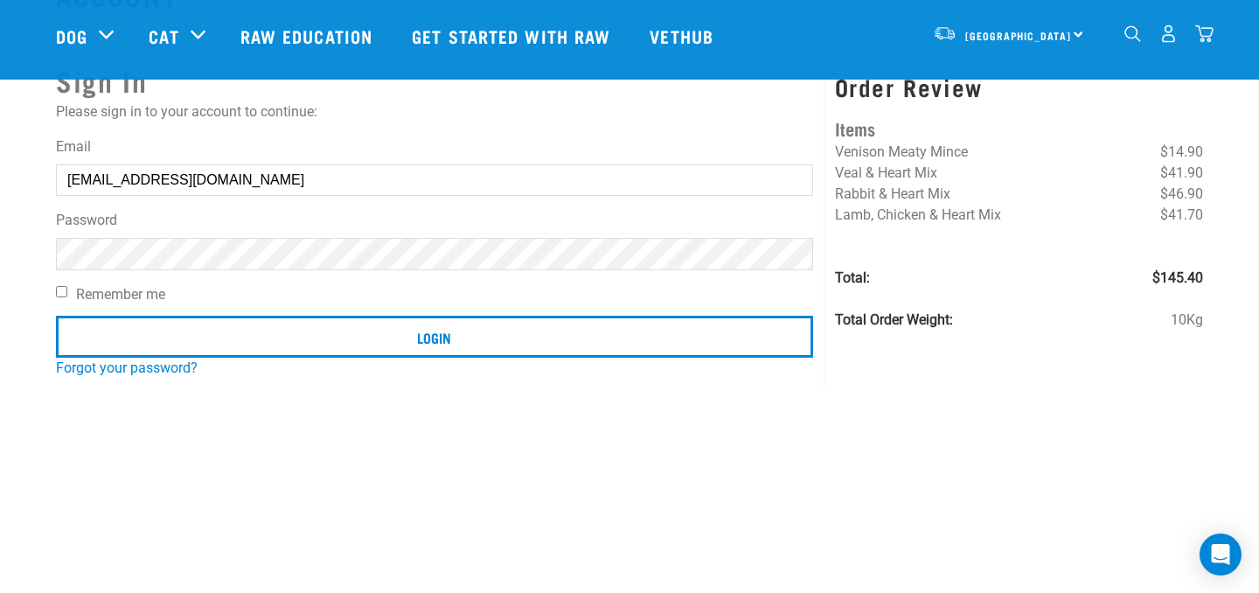
click at [60, 293] on input "Remember me" at bounding box center [61, 291] width 11 height 11
checkbox input "true"
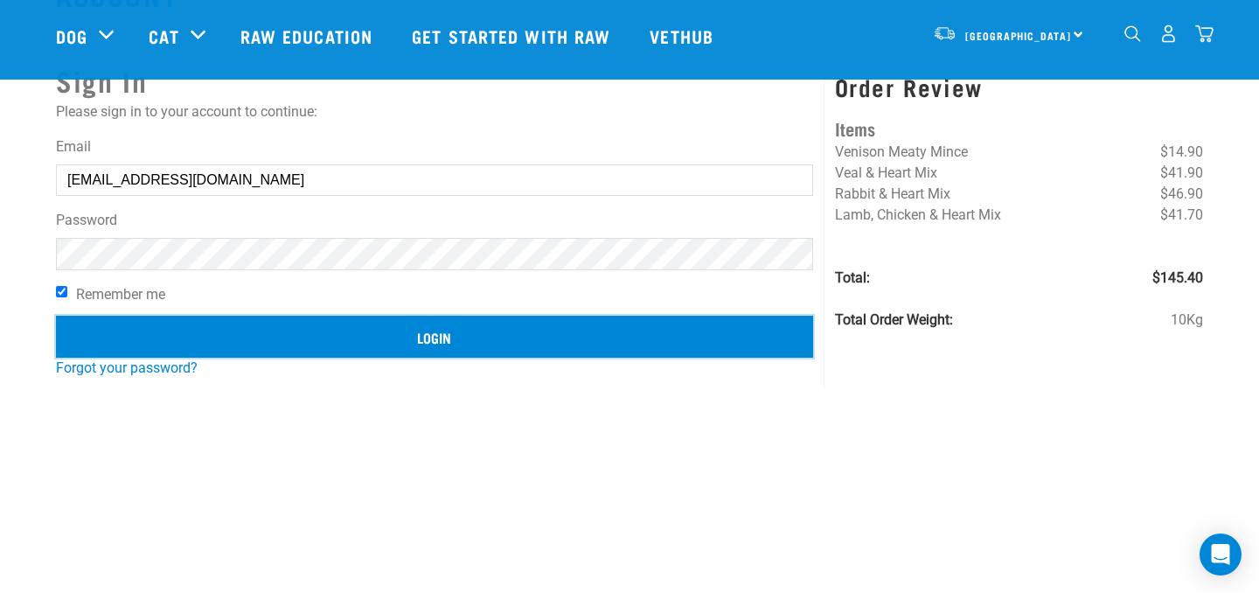
click at [426, 346] on input "Login" at bounding box center [434, 337] width 757 height 42
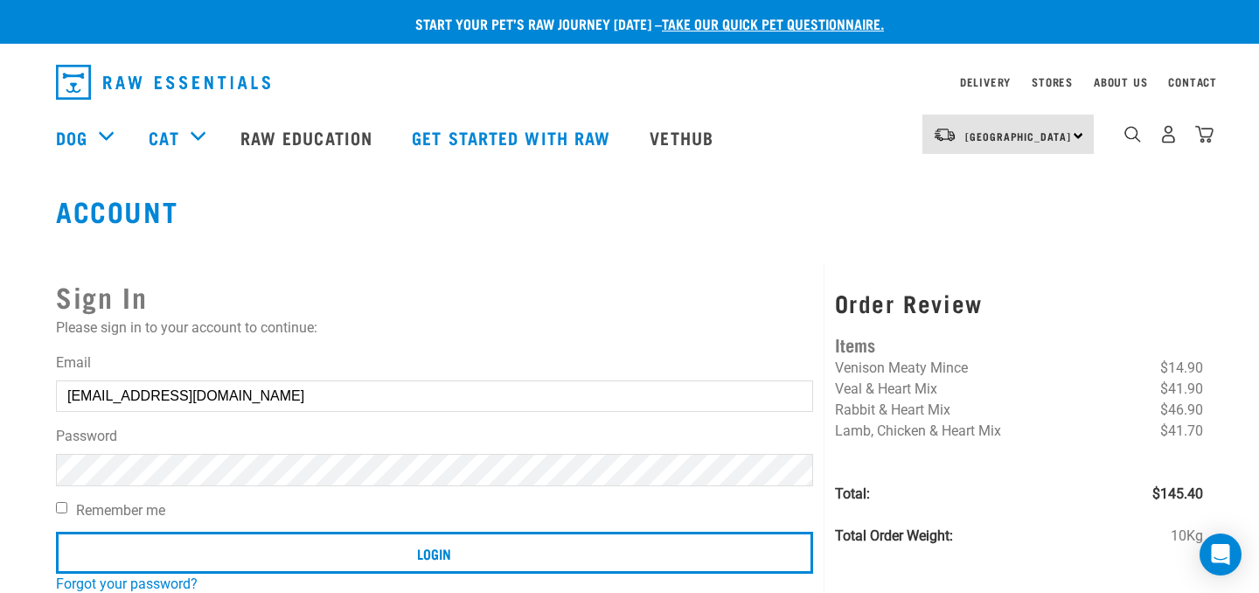
click at [40, 263] on button "delete" at bounding box center [31, 254] width 17 height 17
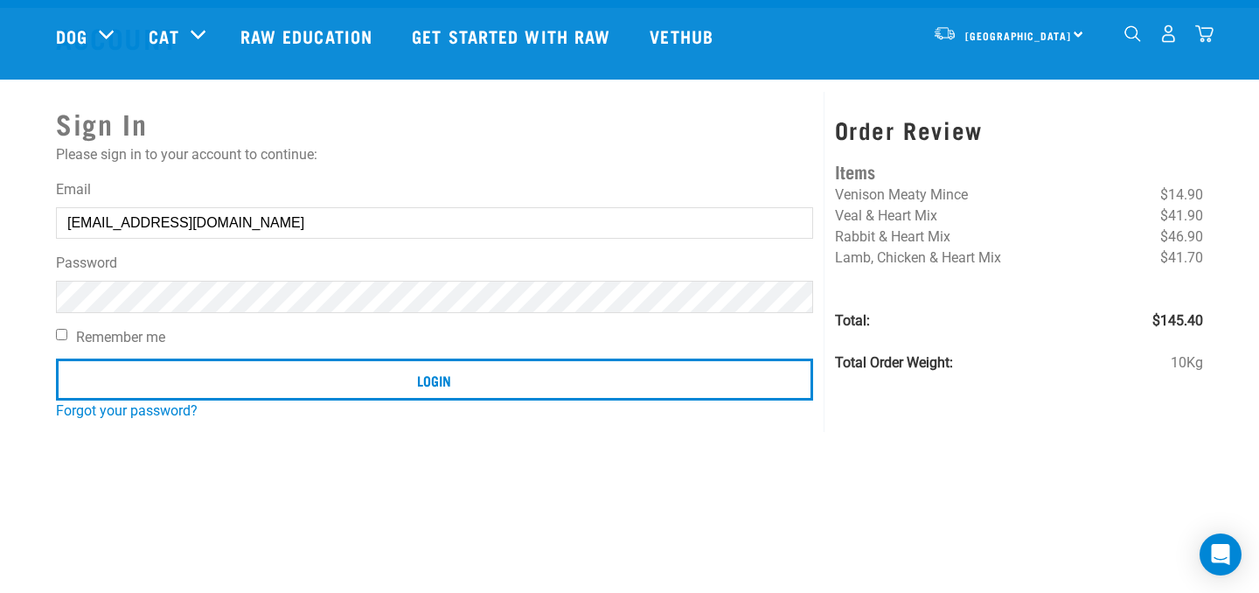
scroll to position [58, 0]
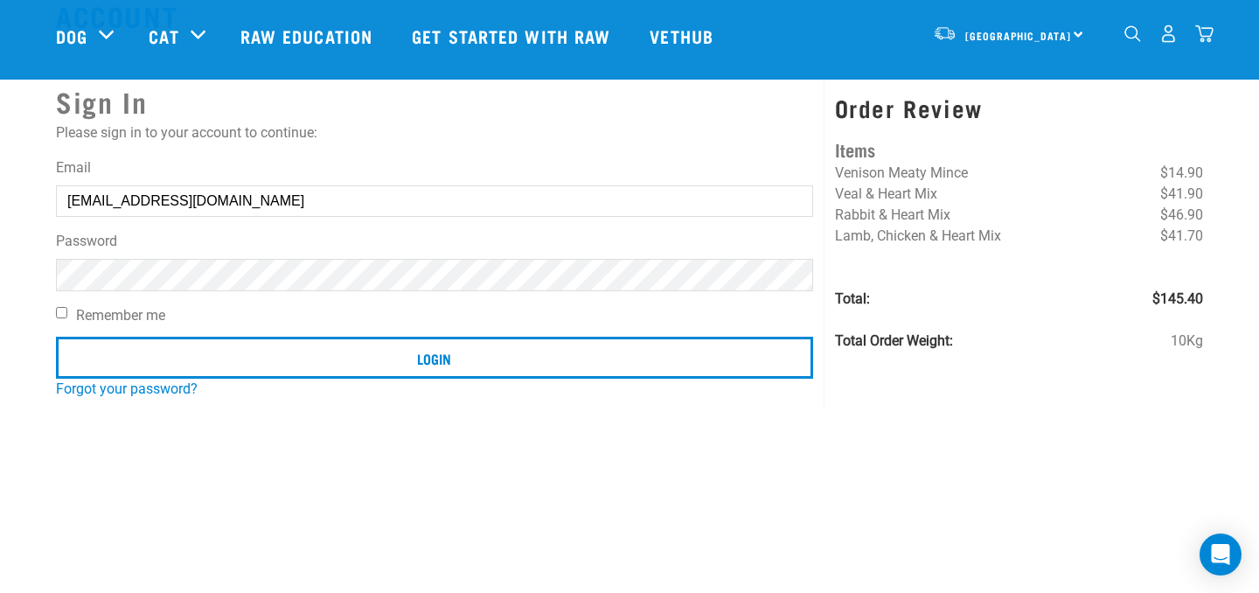
click at [61, 310] on input "Remember me" at bounding box center [61, 312] width 11 height 11
checkbox input "true"
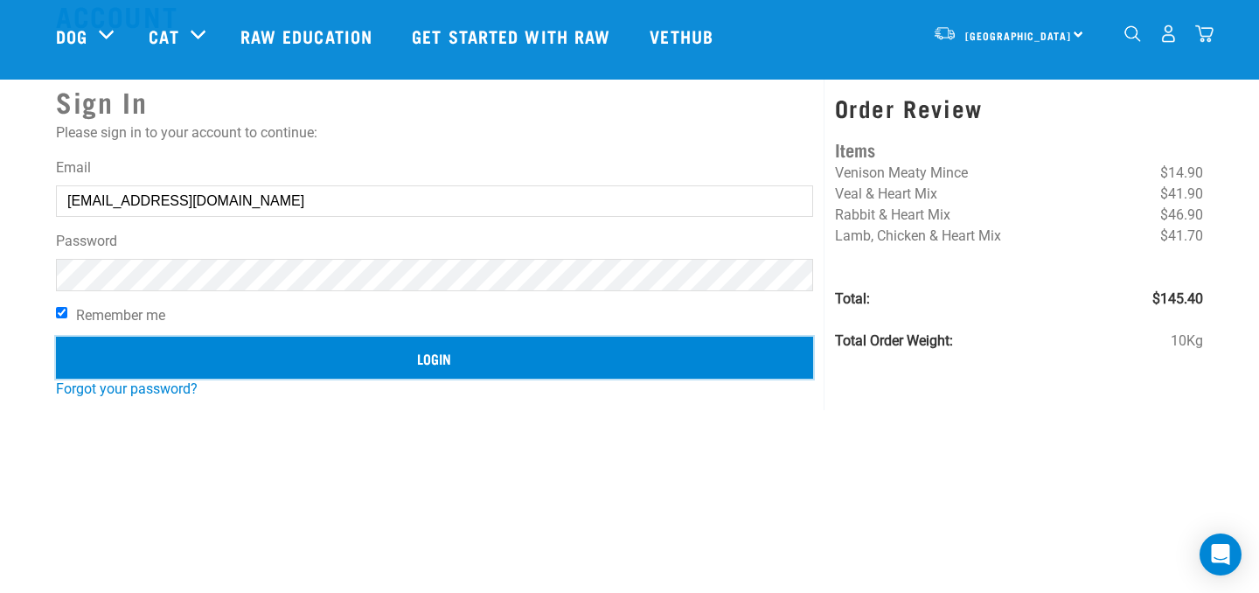
click at [417, 358] on input "Login" at bounding box center [434, 358] width 757 height 42
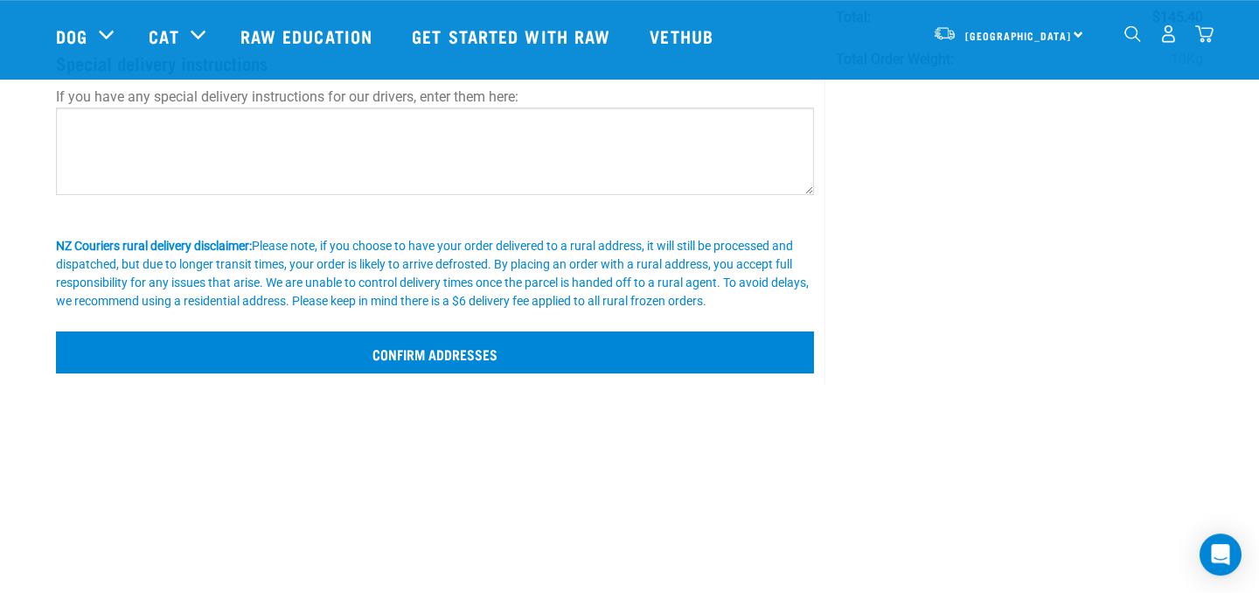
scroll to position [323, 0]
click at [437, 360] on input "Confirm addresses" at bounding box center [435, 353] width 758 height 42
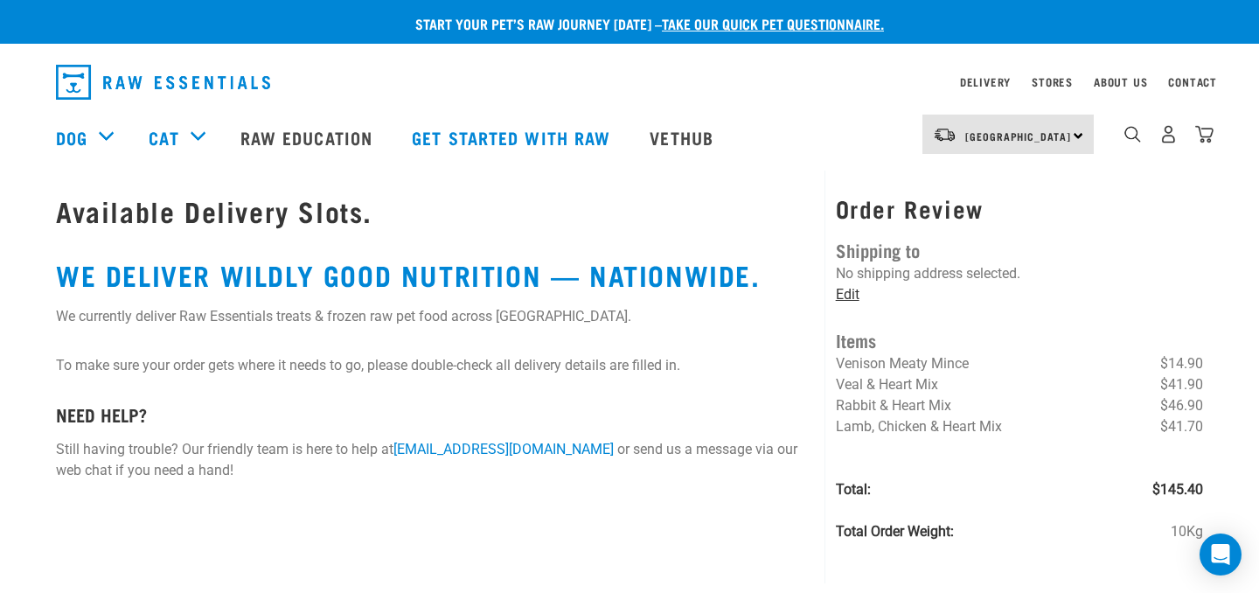
click at [850, 288] on link "Edit" at bounding box center [848, 294] width 24 height 17
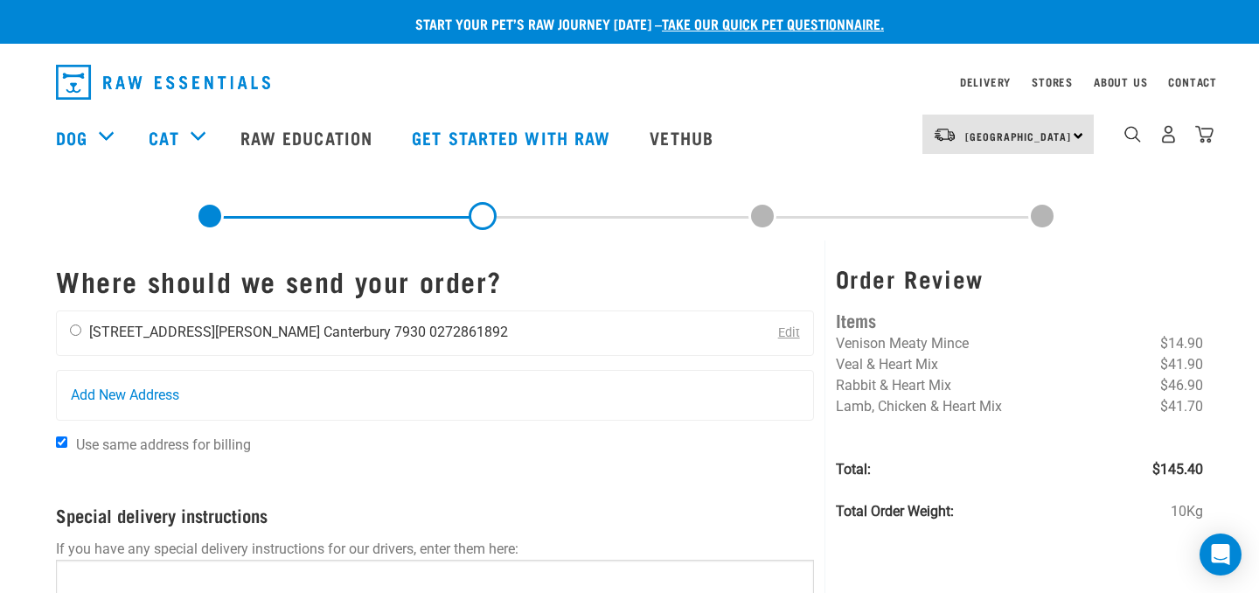
click at [80, 331] on input "radio" at bounding box center [75, 329] width 11 height 11
radio input "true"
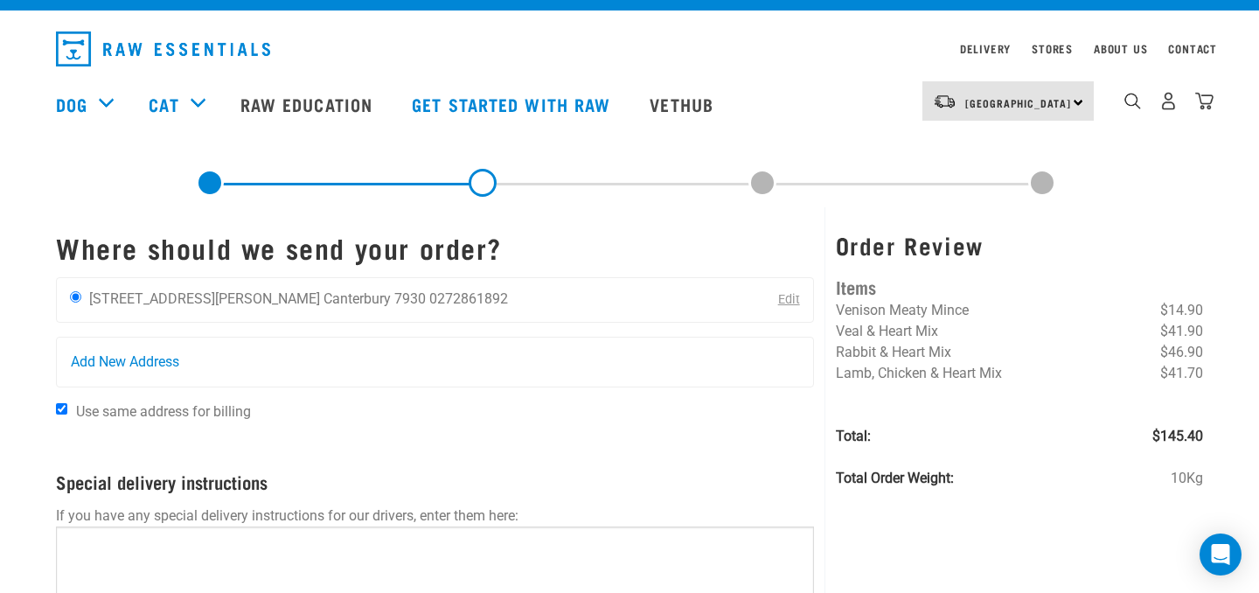
scroll to position [57, 0]
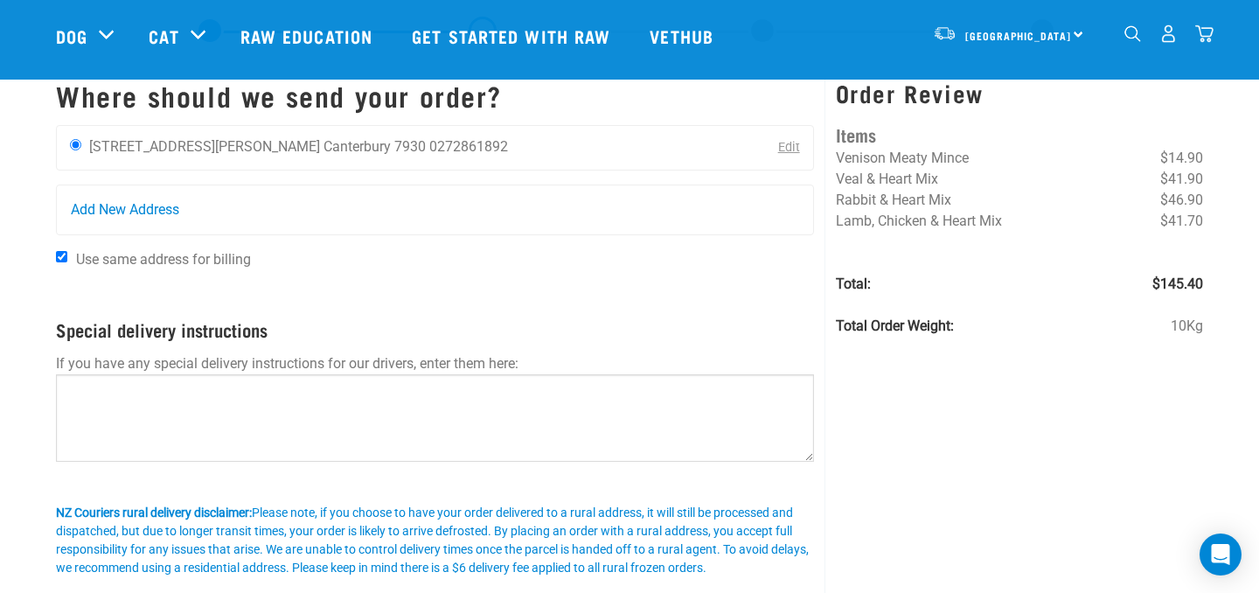
click at [59, 256] on input "Use same address for billing" at bounding box center [61, 256] width 11 height 11
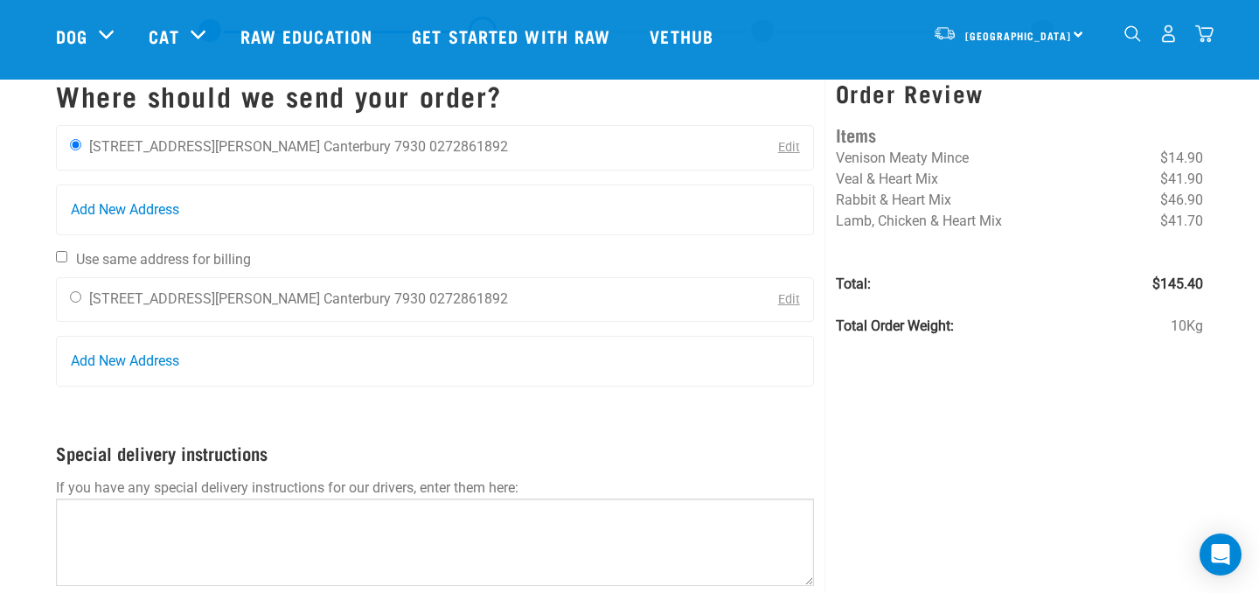
click at [62, 259] on input "Use same address for billing" at bounding box center [61, 256] width 11 height 11
checkbox input "true"
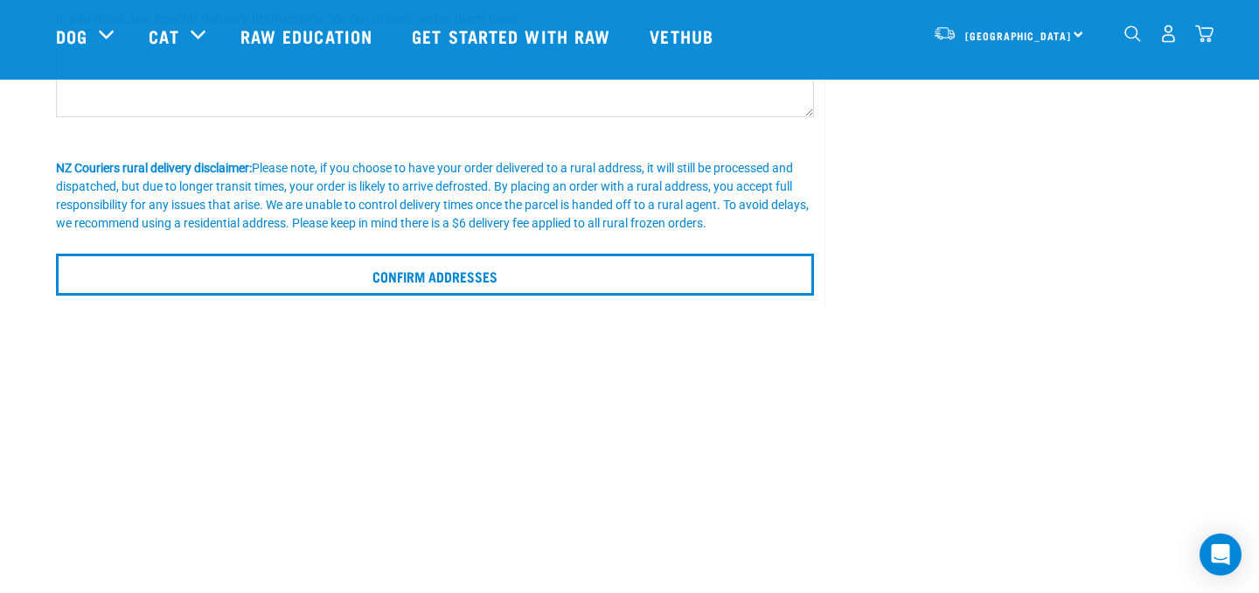
scroll to position [404, 0]
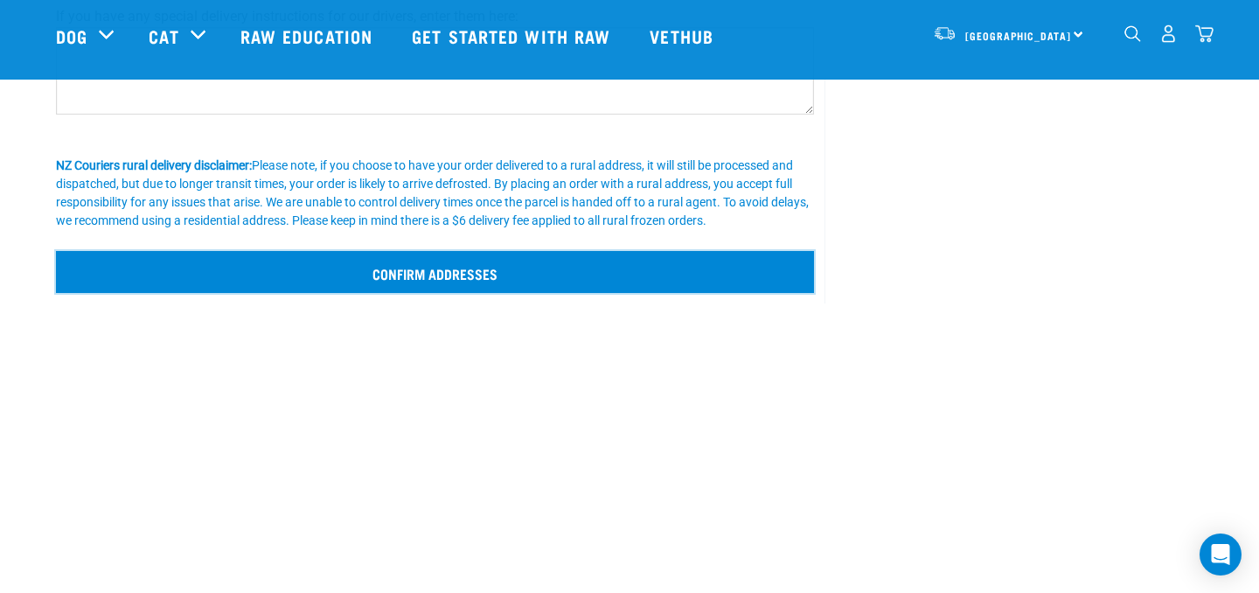
click at [486, 266] on input "Confirm addresses" at bounding box center [435, 272] width 758 height 42
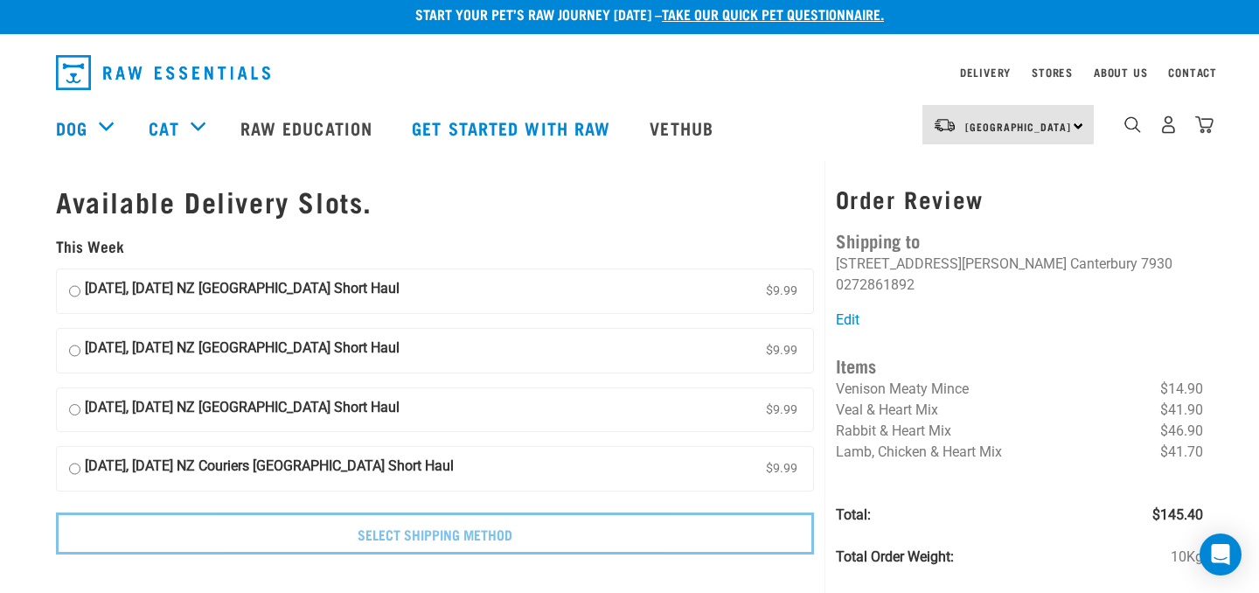
scroll to position [14, 0]
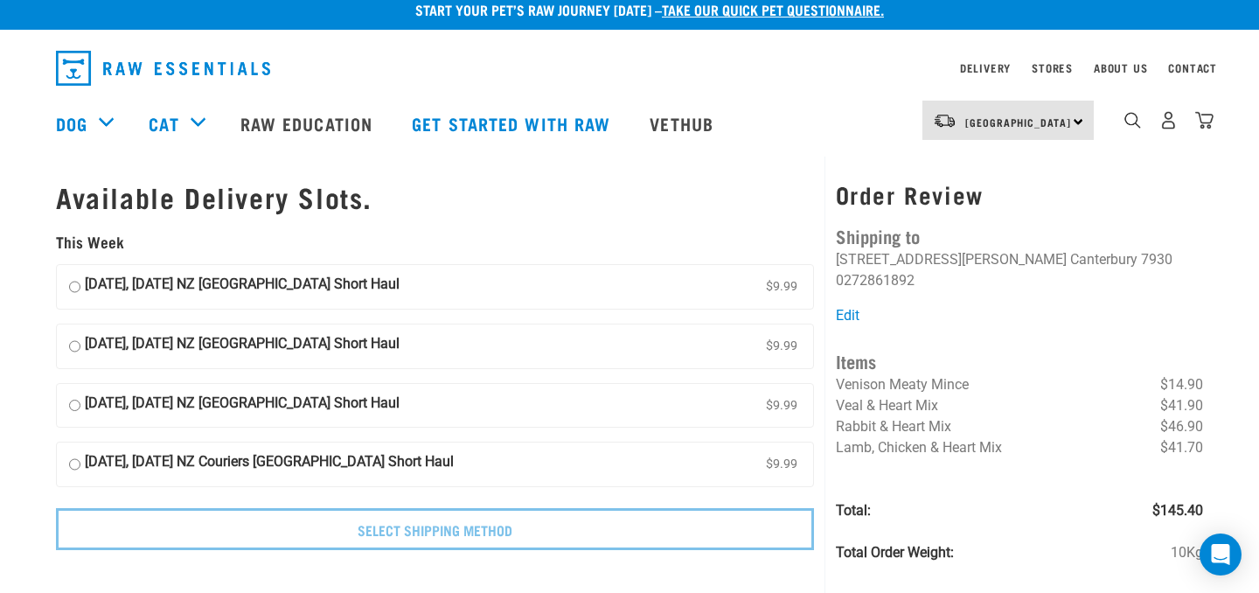
click at [73, 286] on input "12 August, Tuesday NZ Couriers South Island Short Haul $9.99" at bounding box center [74, 287] width 11 height 26
radio input "true"
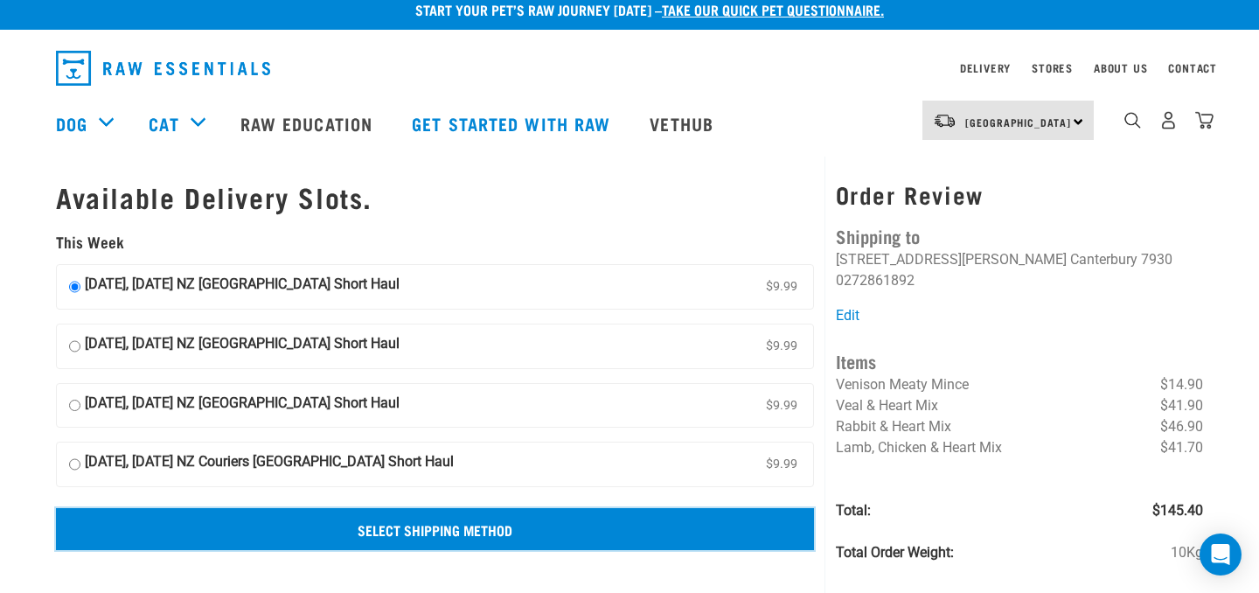
click at [441, 521] on input "Select Shipping Method" at bounding box center [435, 529] width 758 height 42
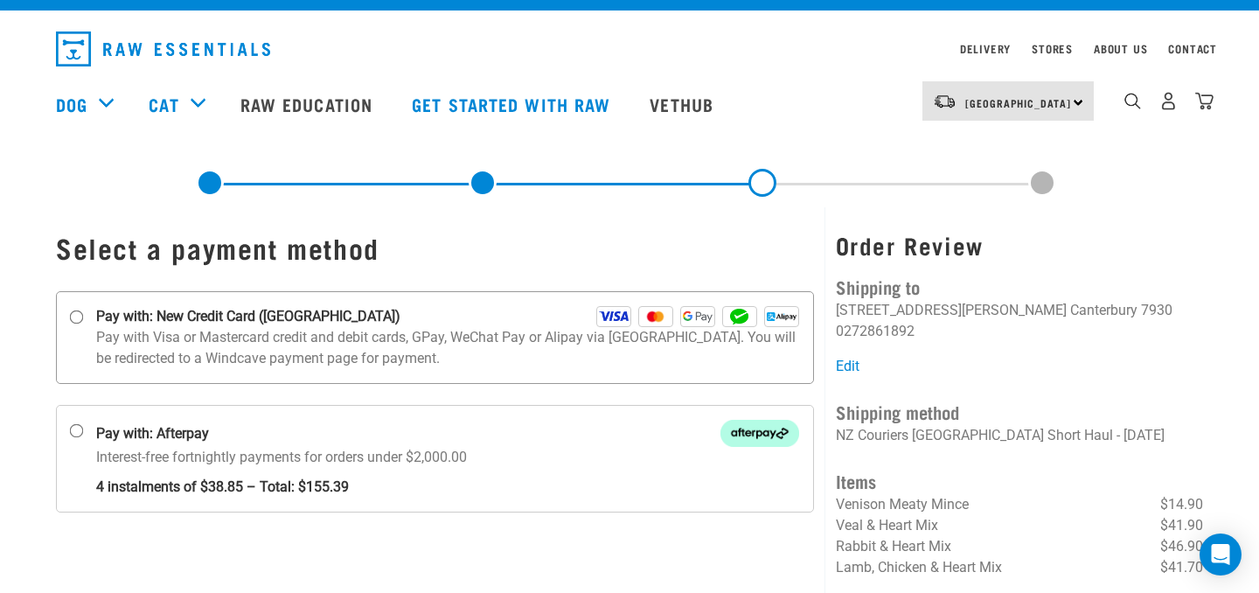
scroll to position [31, 0]
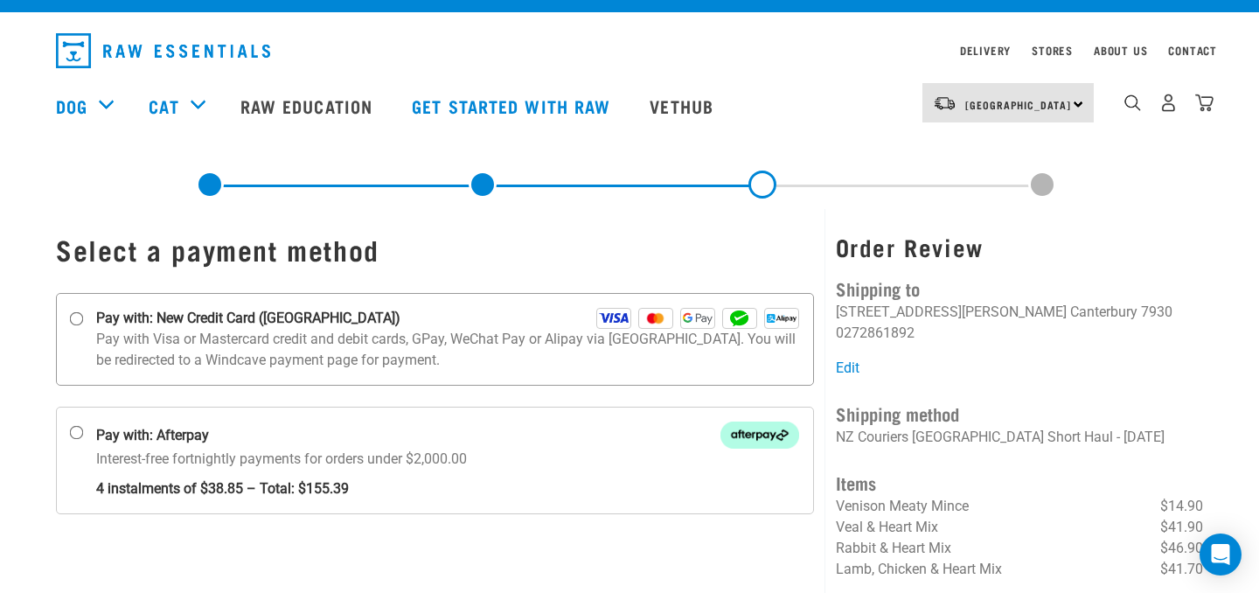
click at [77, 319] on input "Pay with: New Credit Card (Windcave)" at bounding box center [77, 319] width 14 height 14
radio input "true"
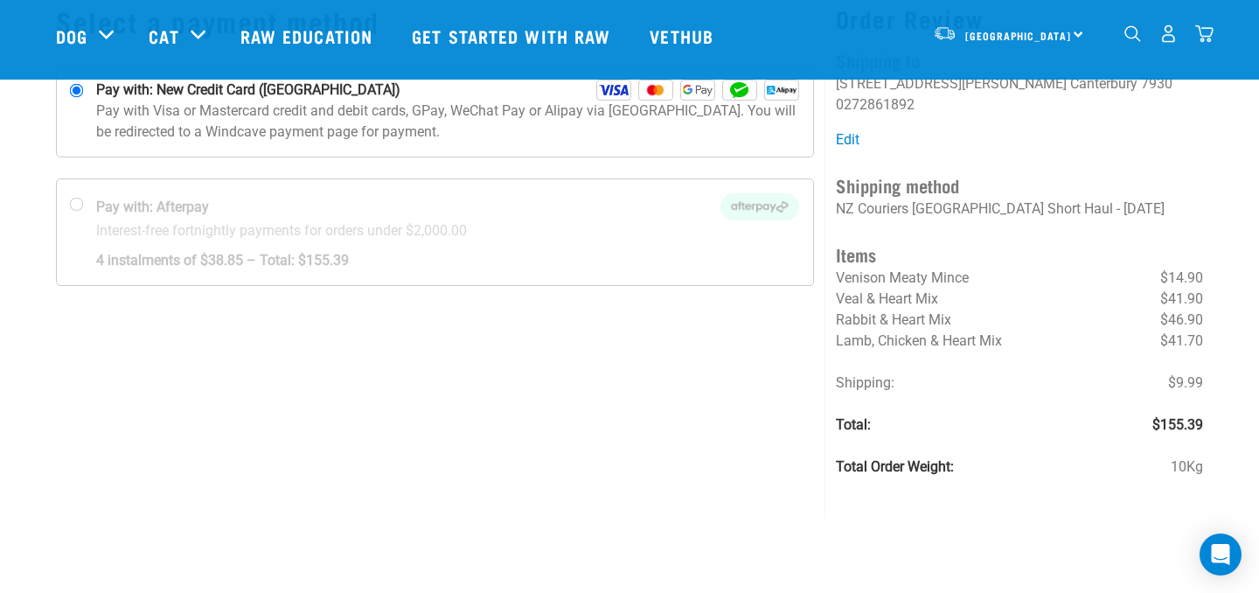
scroll to position [156, 0]
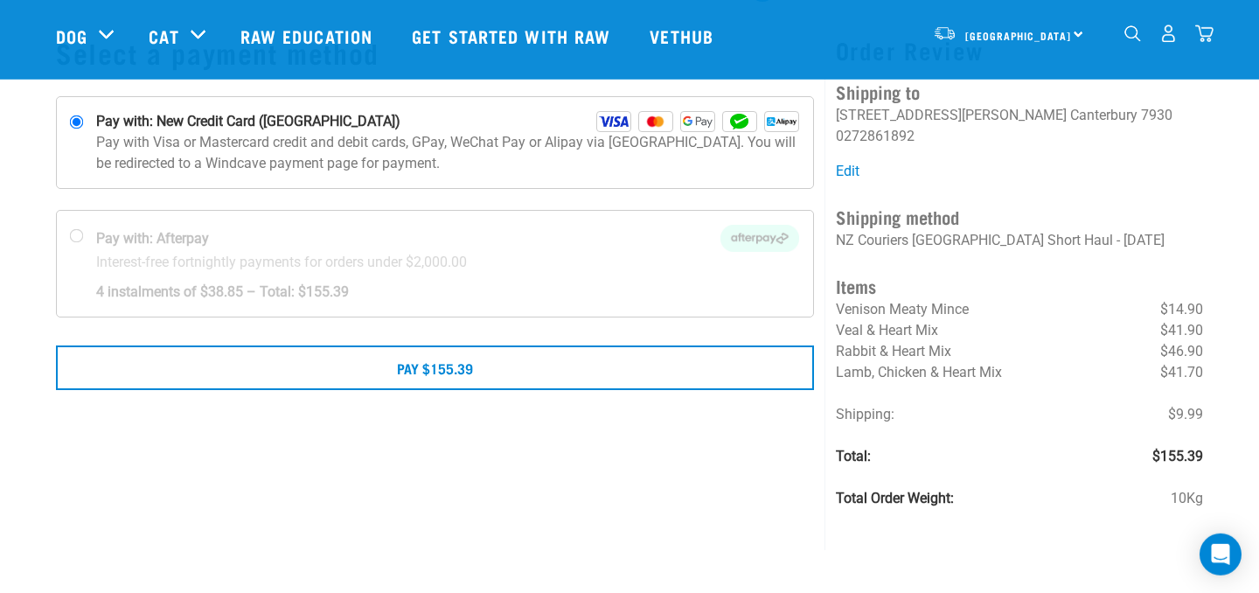
scroll to position [101, 0]
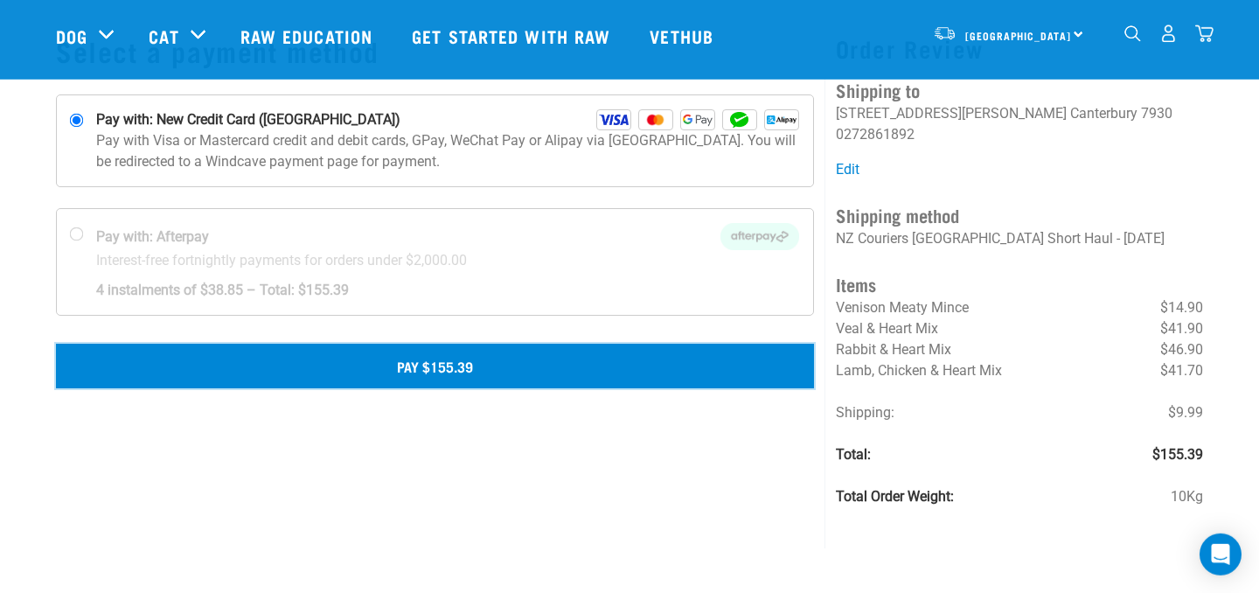
click at [445, 360] on button "Pay $155.39" at bounding box center [435, 366] width 758 height 44
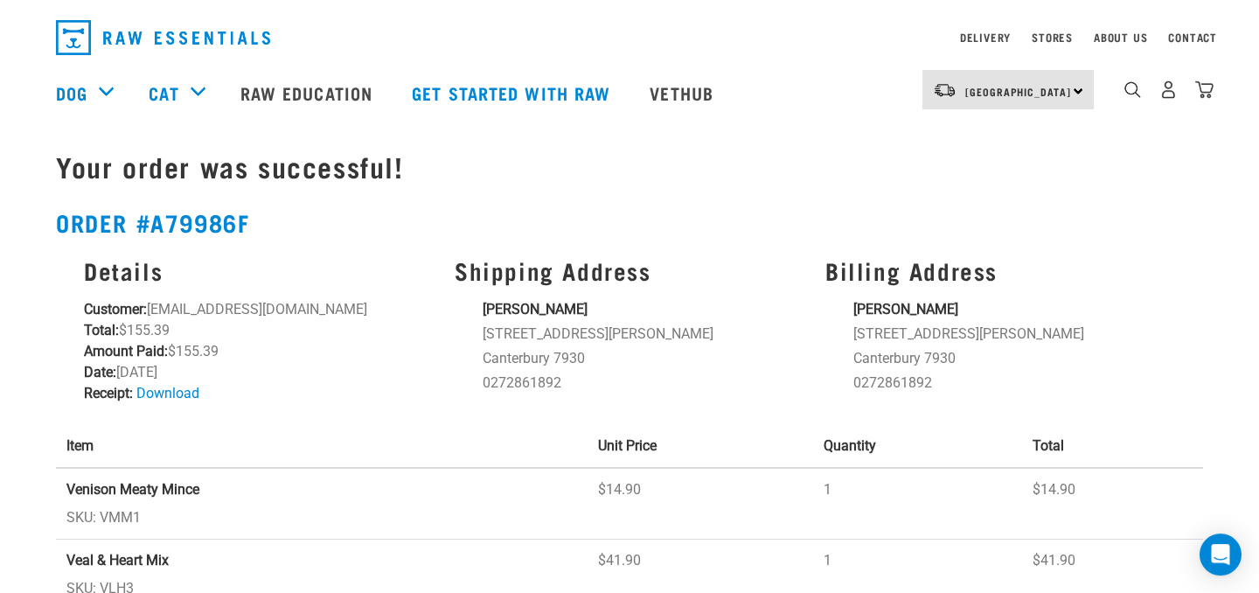
scroll to position [44, 0]
